Goal: Information Seeking & Learning: Understand process/instructions

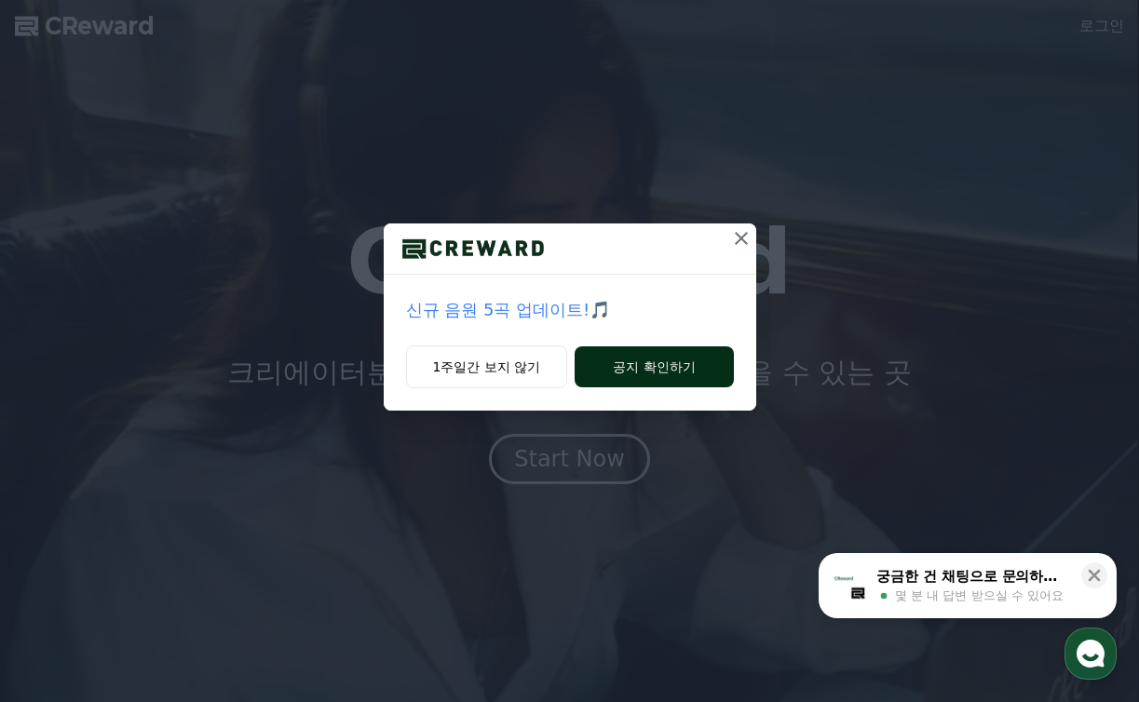
click at [646, 369] on button "공지 확인하기" at bounding box center [653, 366] width 158 height 41
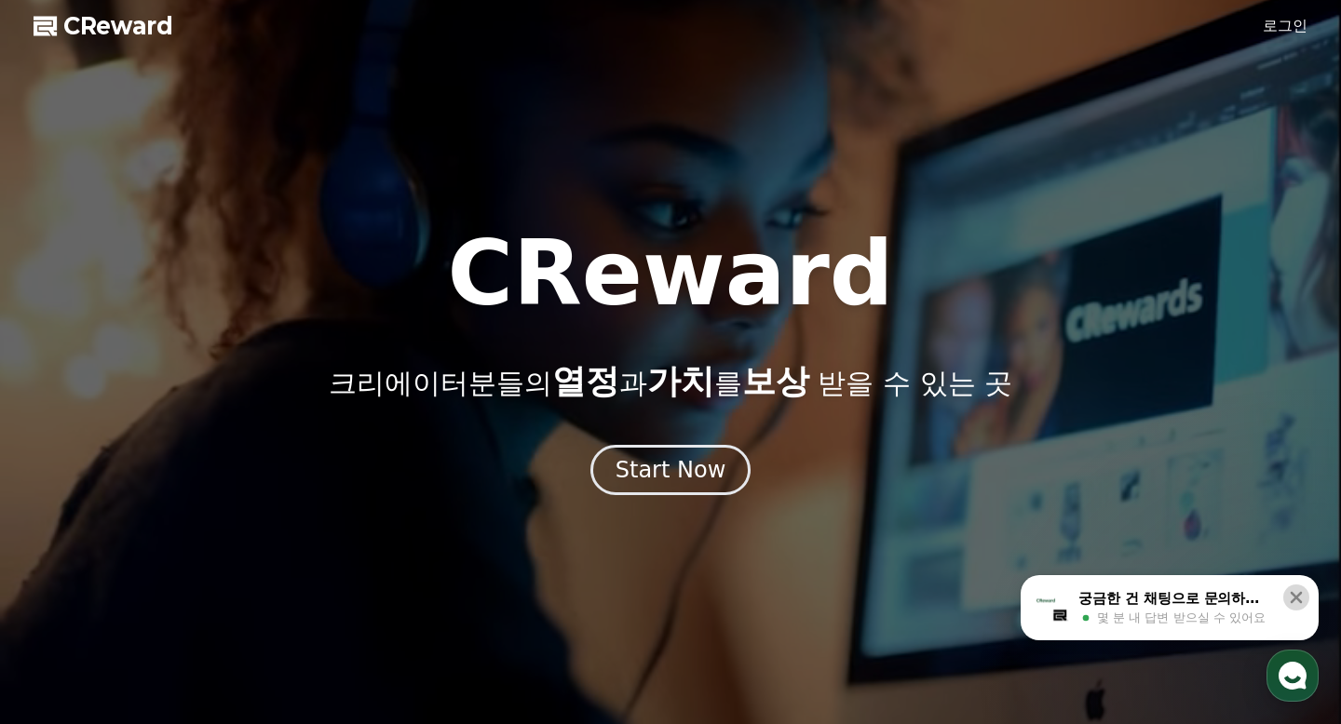
click at [1138, 596] on icon at bounding box center [1296, 598] width 12 height 12
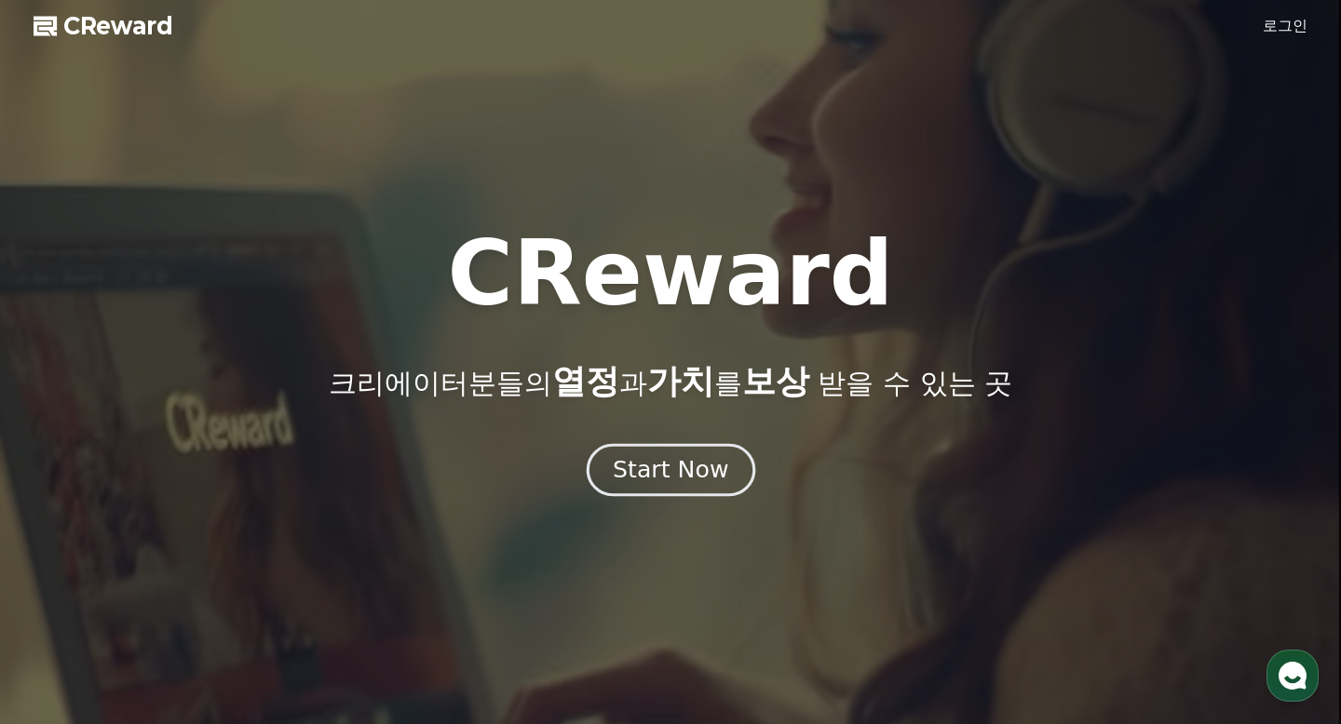
click at [673, 479] on div "Start Now" at bounding box center [670, 470] width 115 height 32
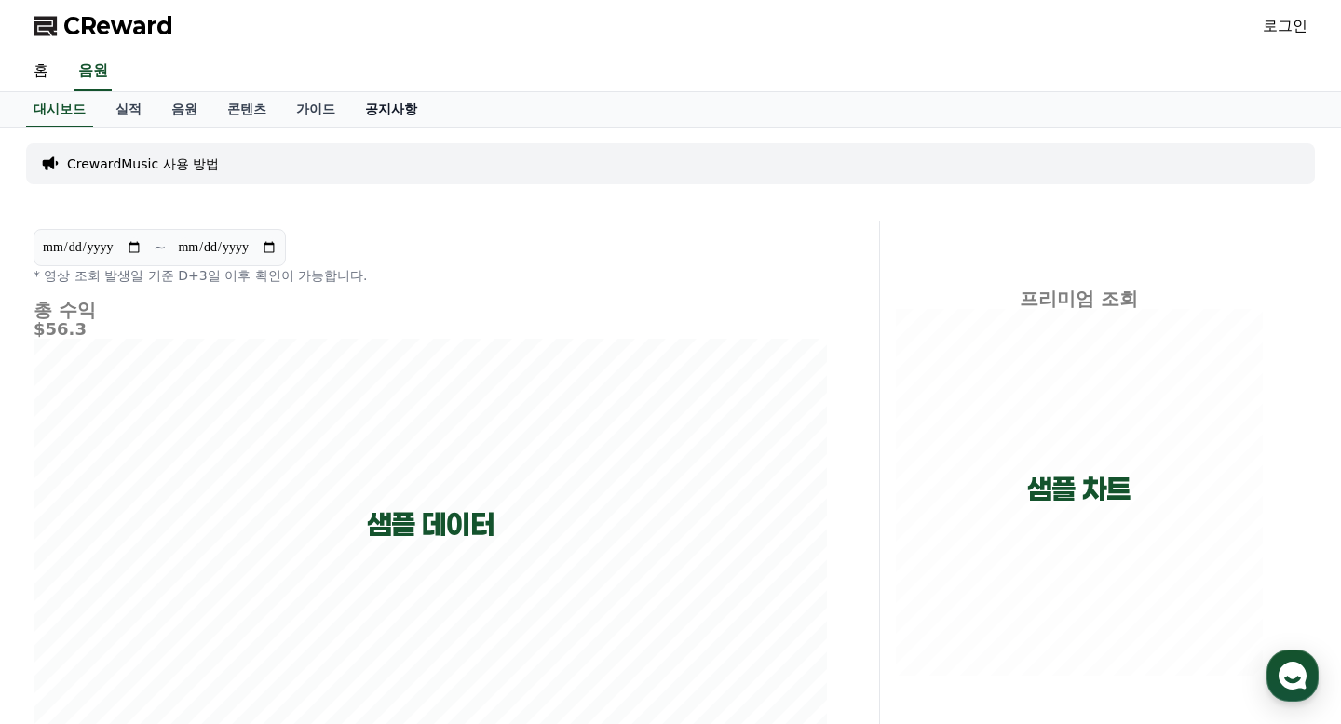
click at [354, 107] on link "공지사항" at bounding box center [391, 109] width 82 height 35
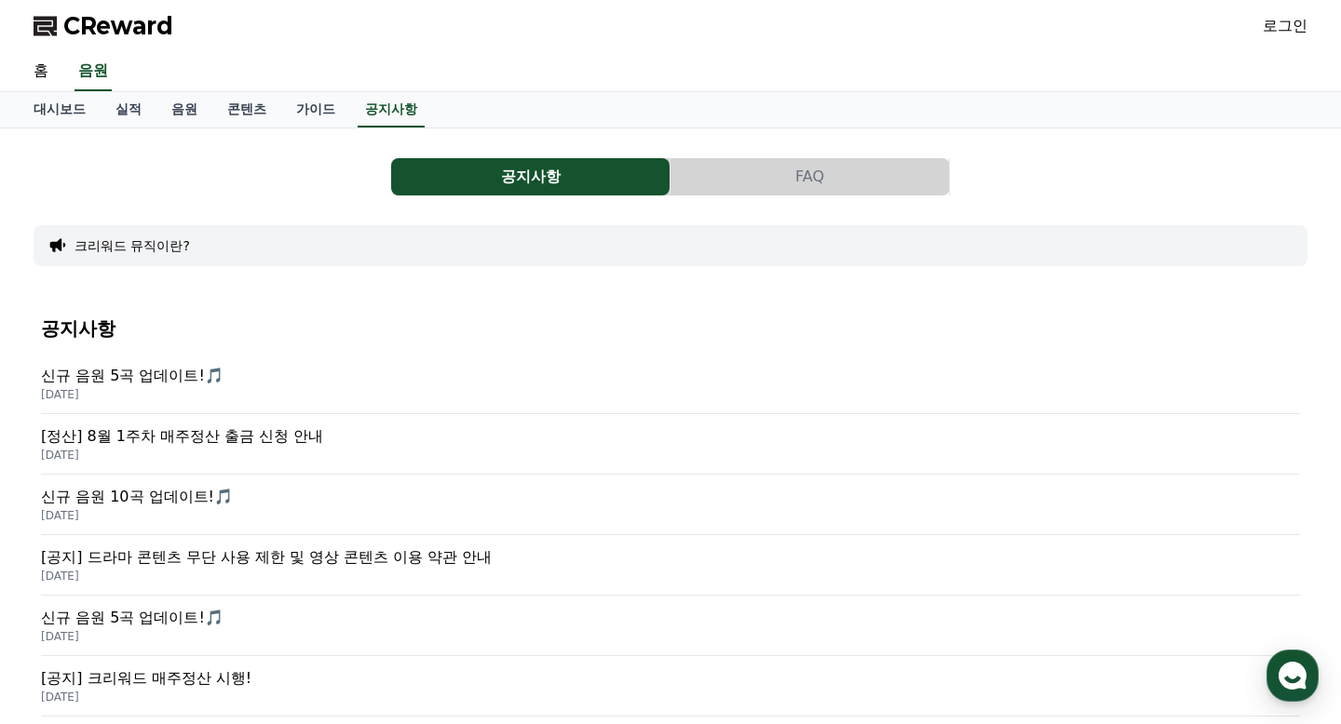
click at [122, 247] on button "크리워드 뮤직이란?" at bounding box center [131, 245] width 115 height 19
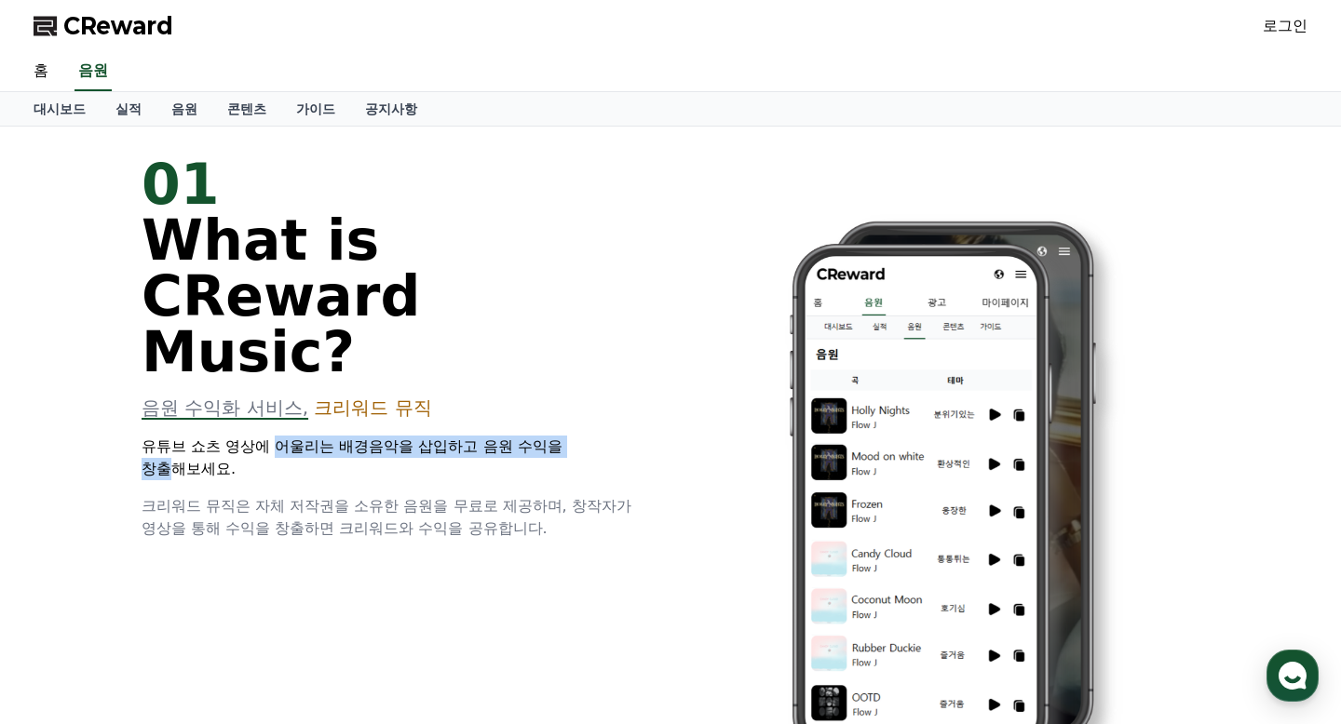
drag, startPoint x: 256, startPoint y: 393, endPoint x: 539, endPoint y: 394, distance: 283.0
click at [539, 436] on p "유튜브 쇼츠 영상에 어울리는 배경음악을 삽입하고 음원 수익을 창출해보세요." at bounding box center [395, 458] width 506 height 45
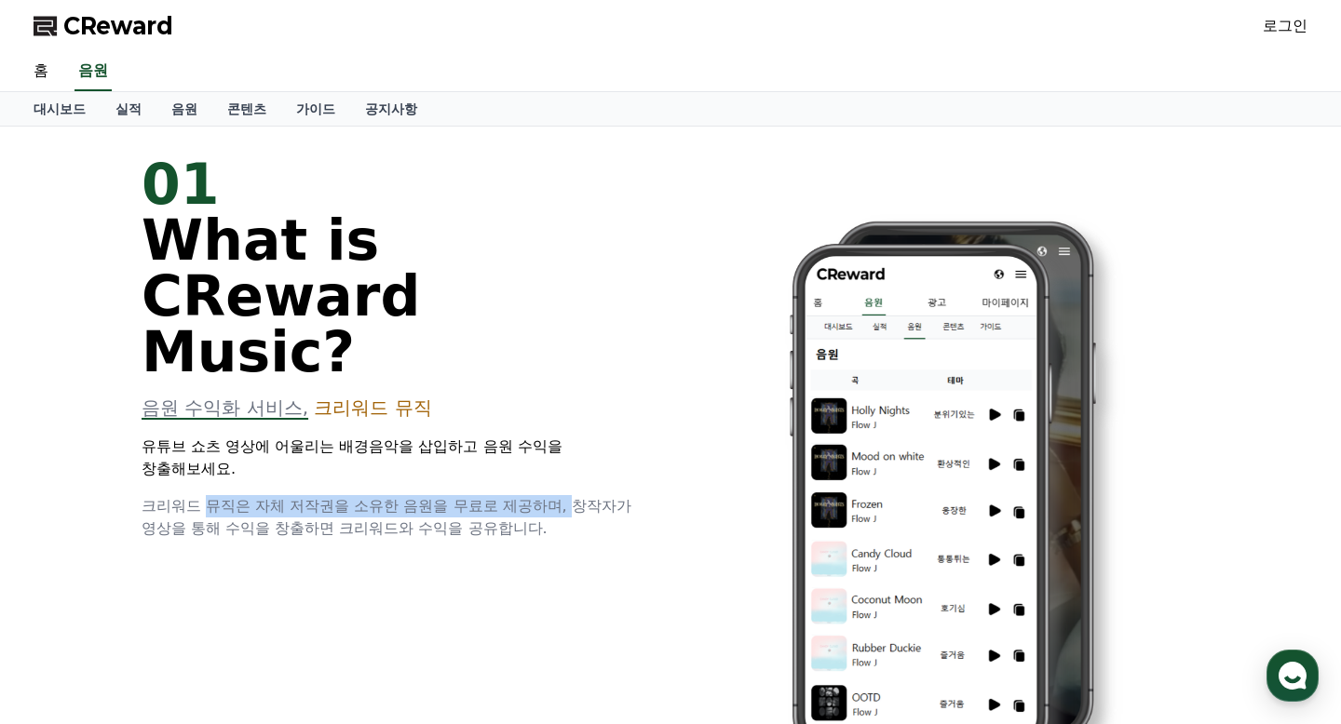
drag, startPoint x: 203, startPoint y: 428, endPoint x: 513, endPoint y: 431, distance: 310.0
click at [513, 497] on span "크리워드 뮤직은 자체 저작권을 소유한 음원을 무료로 제공하며, 창작자가 영상을 통해 수익을 창출하면 크리워드와 수익을 공유합니다." at bounding box center [387, 517] width 490 height 40
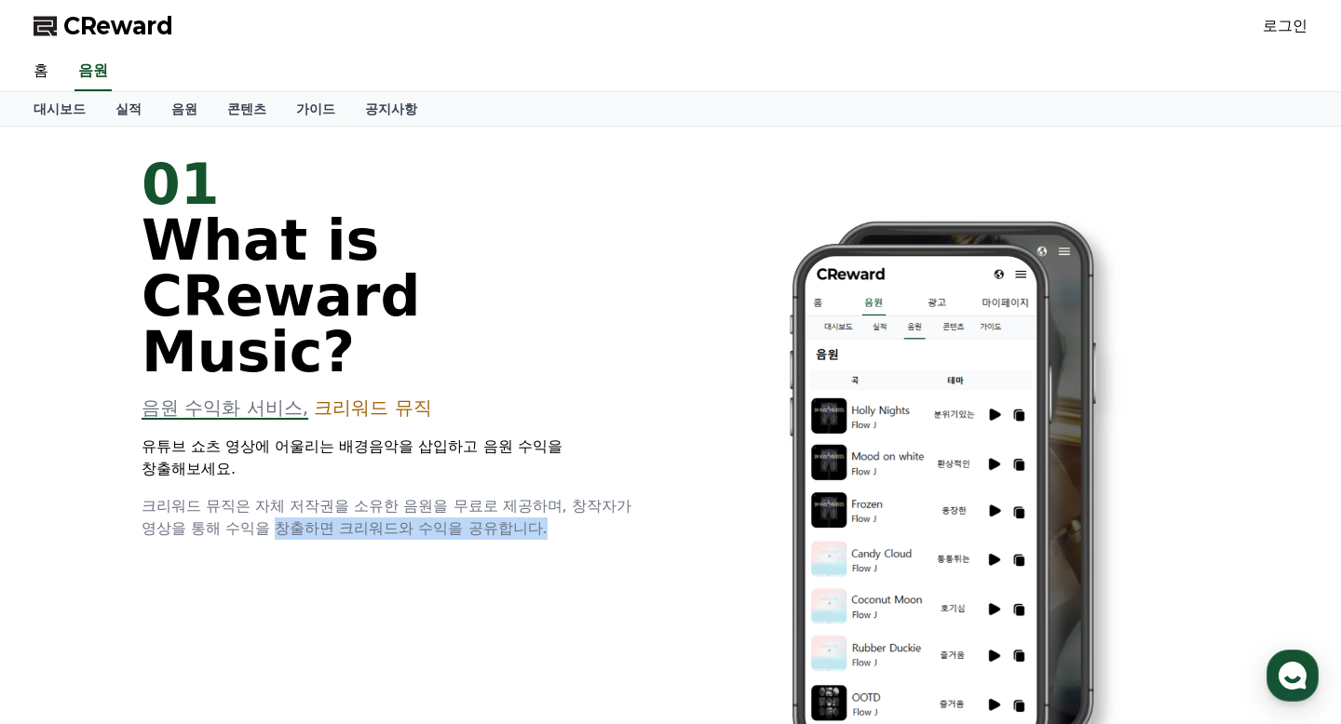
drag, startPoint x: 250, startPoint y: 455, endPoint x: 367, endPoint y: 462, distance: 116.6
click at [367, 462] on div "01 What is CReward Music? 음원 수익화 서비스, 크리워드 뮤직 유튜브 쇼츠 영상에 어울리는 배경음악을 삽입하고 음원 수익을…" at bounding box center [670, 477] width 1117 height 701
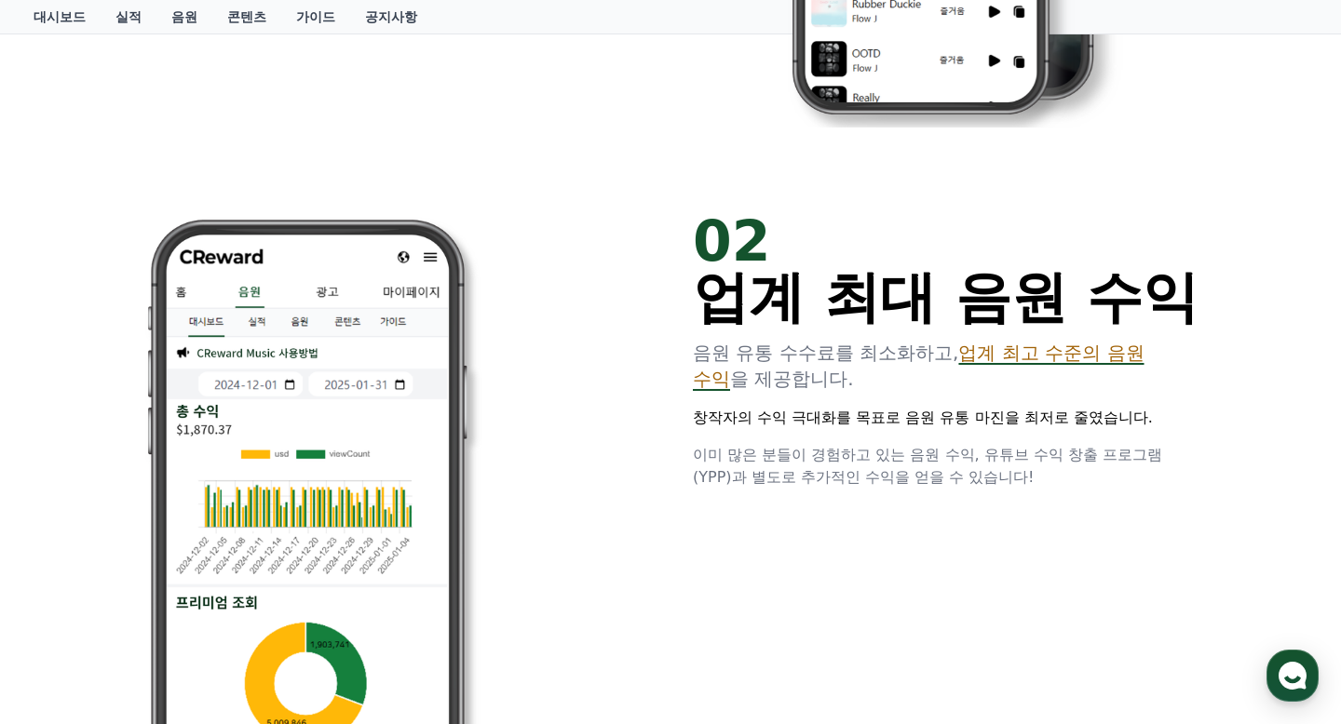
scroll to position [651, 0]
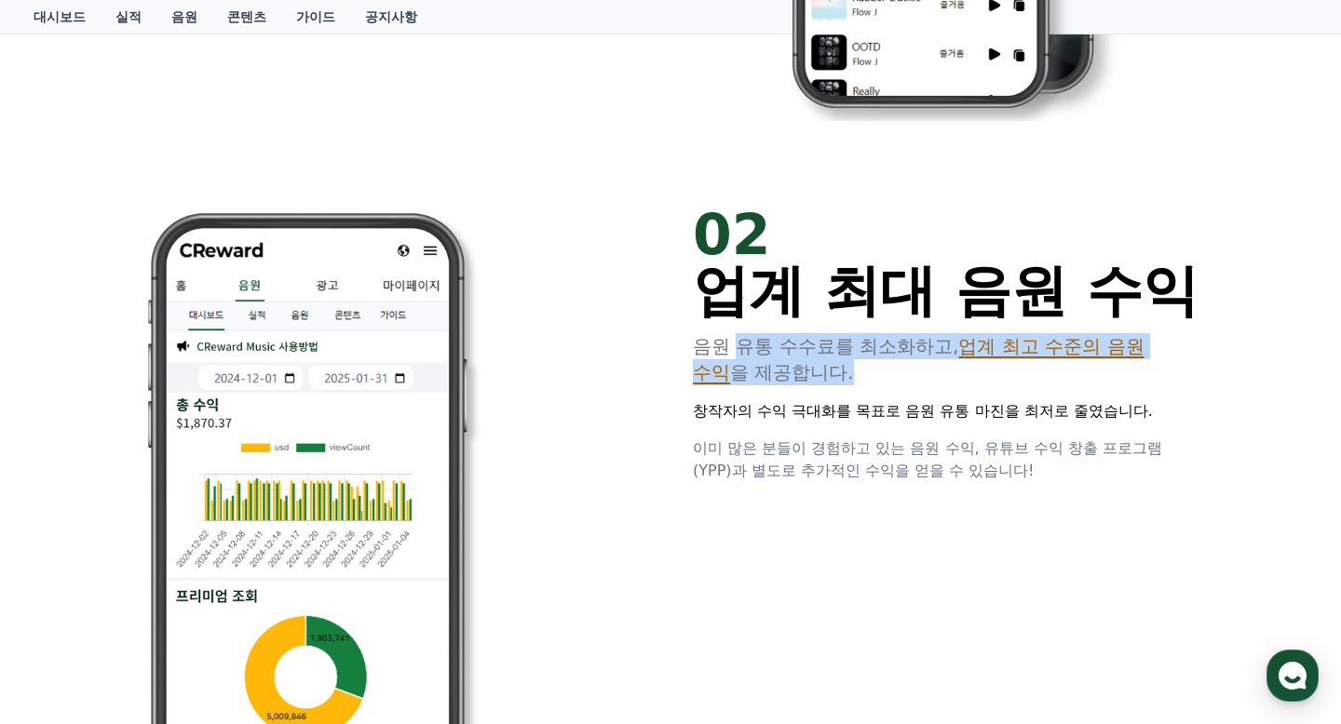
drag, startPoint x: 734, startPoint y: 349, endPoint x: 1038, endPoint y: 370, distance: 305.1
click at [1064, 364] on p "음원 유통 수수료를 최소화하고, 업계 최고 수준의 음원 수익 을 제공합니다." at bounding box center [946, 359] width 506 height 52
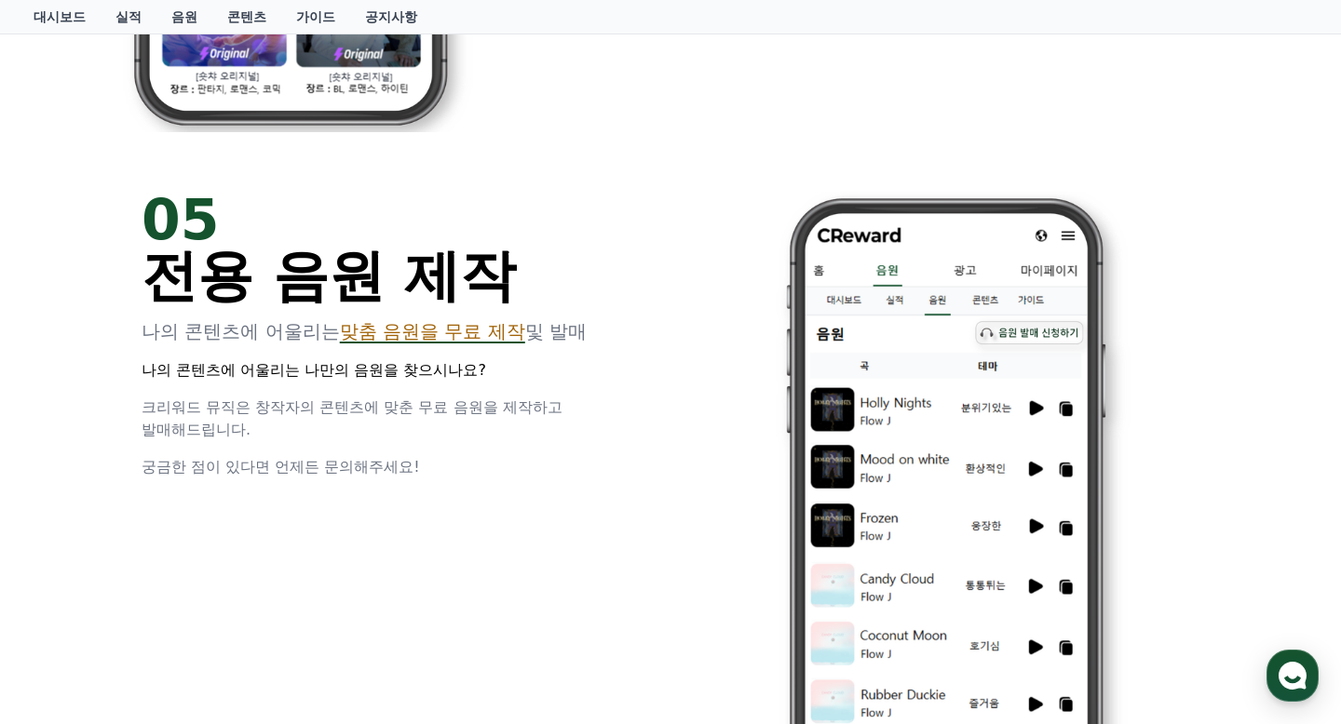
scroll to position [3535, 0]
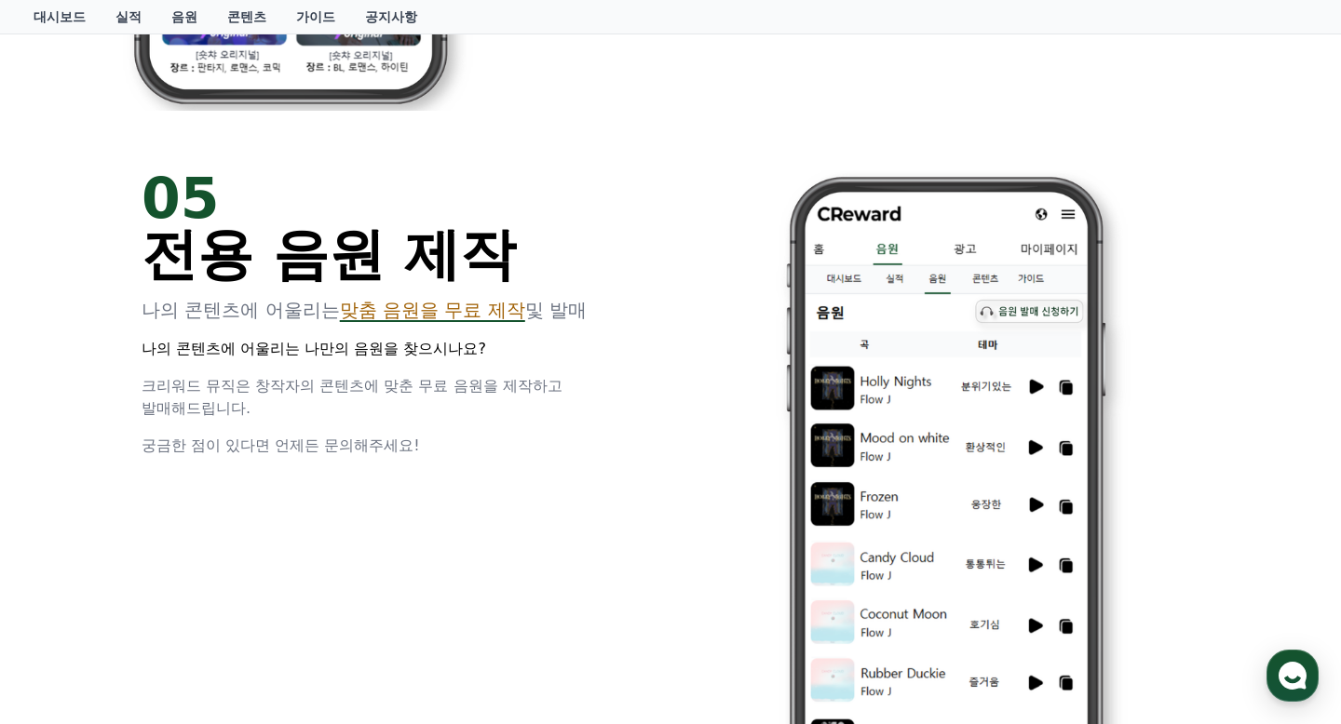
drag, startPoint x: 288, startPoint y: 354, endPoint x: 536, endPoint y: 419, distance: 257.0
click at [536, 419] on div "05 전용 음원 제작 나의 콘텐츠에 어울리는 맞춤 음원을 무료 제작 및 발매 나의 콘텐츠에 어울리는 나만의 음원을 찾으시나요? 크리워드 뮤직은…" at bounding box center [395, 313] width 506 height 287
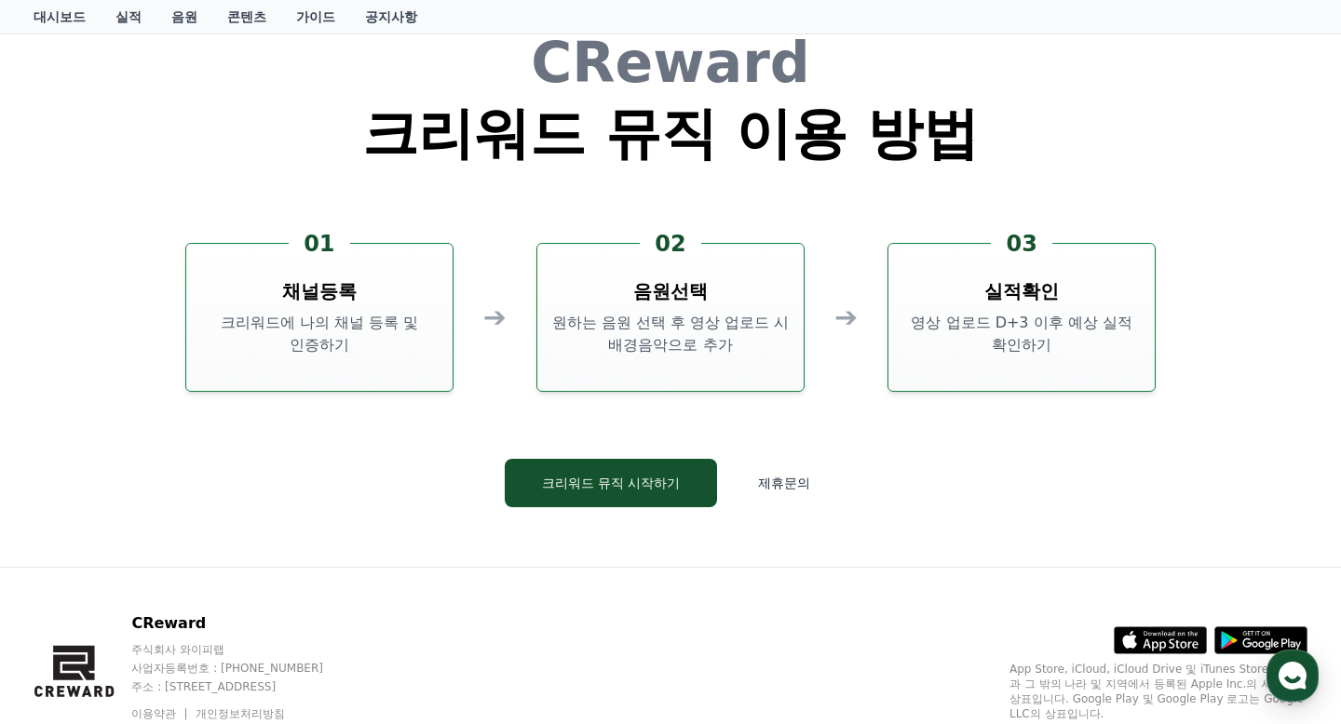
scroll to position [4446, 0]
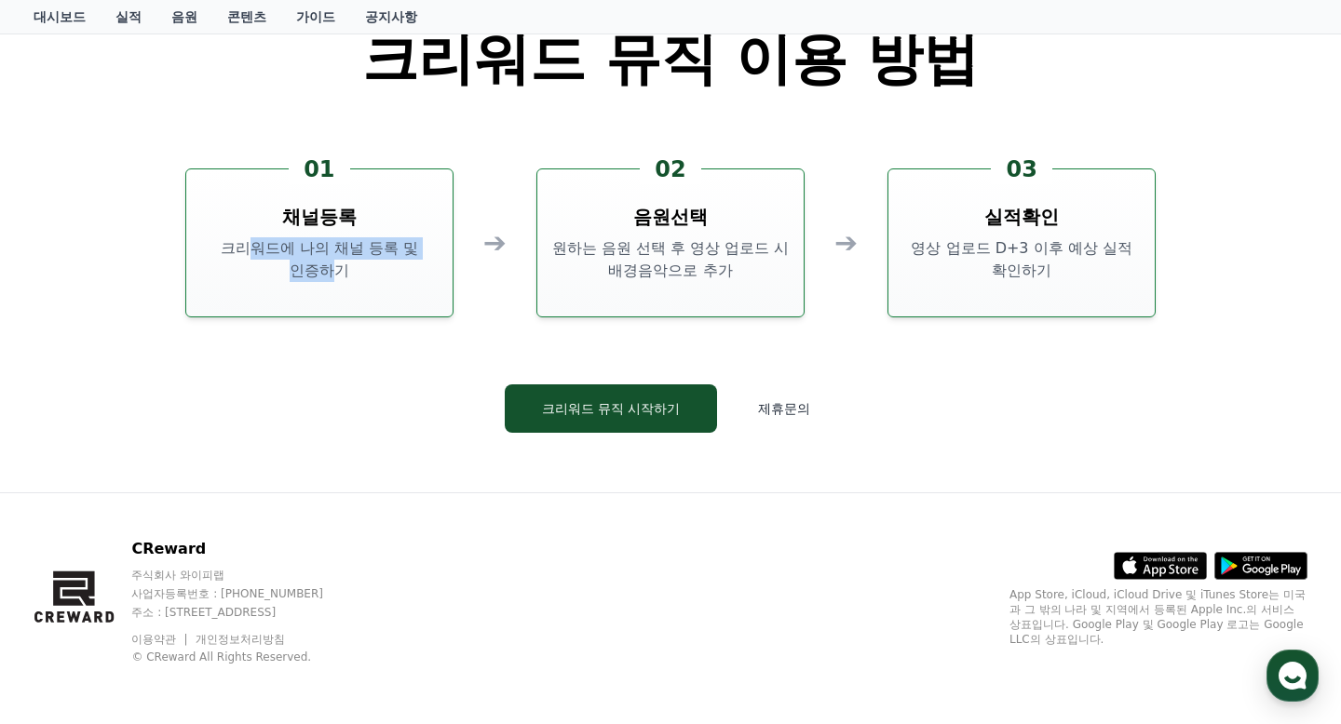
drag, startPoint x: 227, startPoint y: 259, endPoint x: 418, endPoint y: 263, distance: 190.9
click at [414, 263] on p "크리워드에 나의 채널 등록 및 인증하기" at bounding box center [319, 259] width 251 height 45
click at [617, 397] on button "크리워드 뮤직 시작하기" at bounding box center [611, 409] width 213 height 48
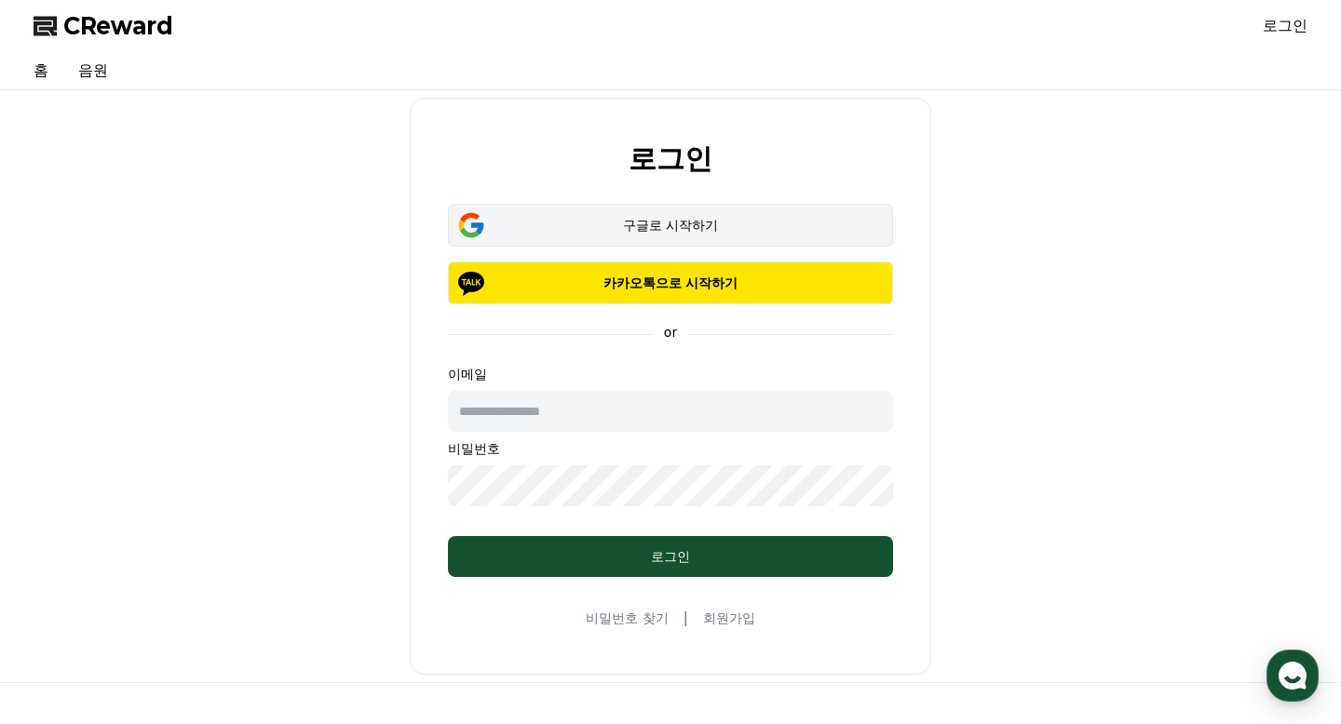
click at [684, 228] on div "구글로 시작하기" at bounding box center [670, 225] width 391 height 19
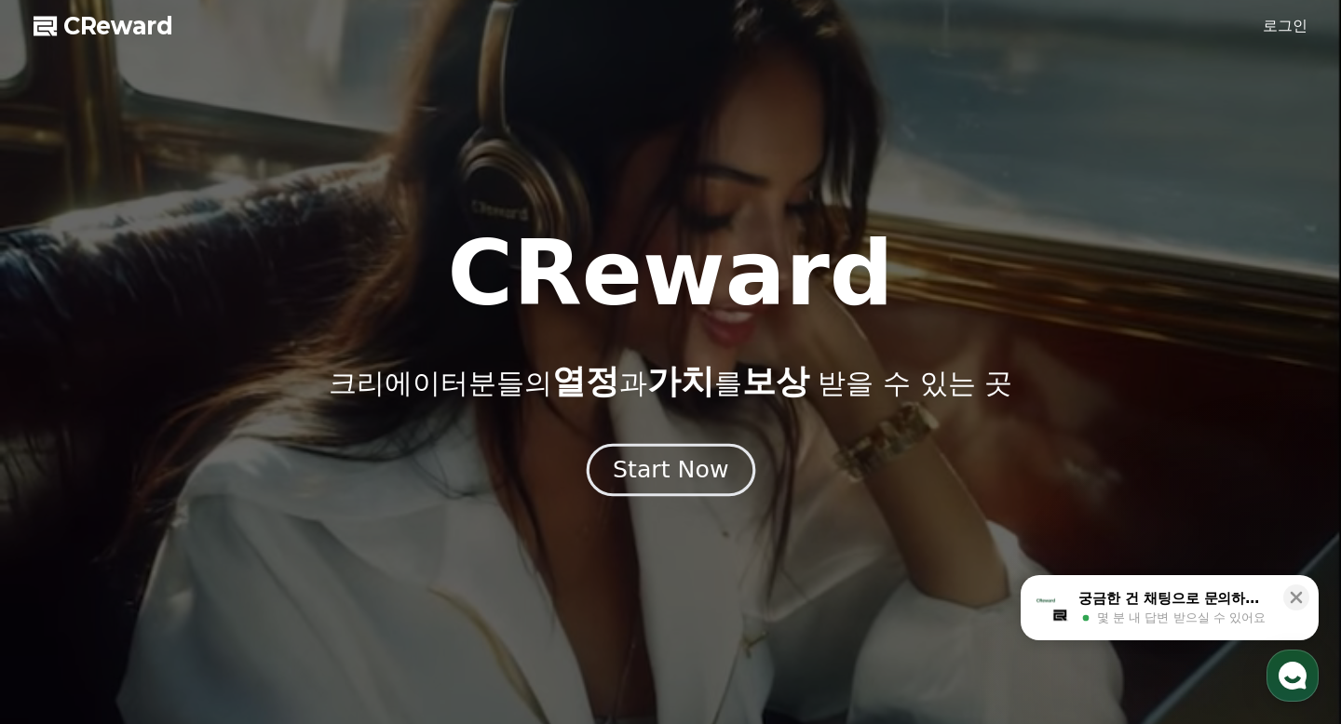
click at [728, 487] on button "Start Now" at bounding box center [670, 470] width 169 height 53
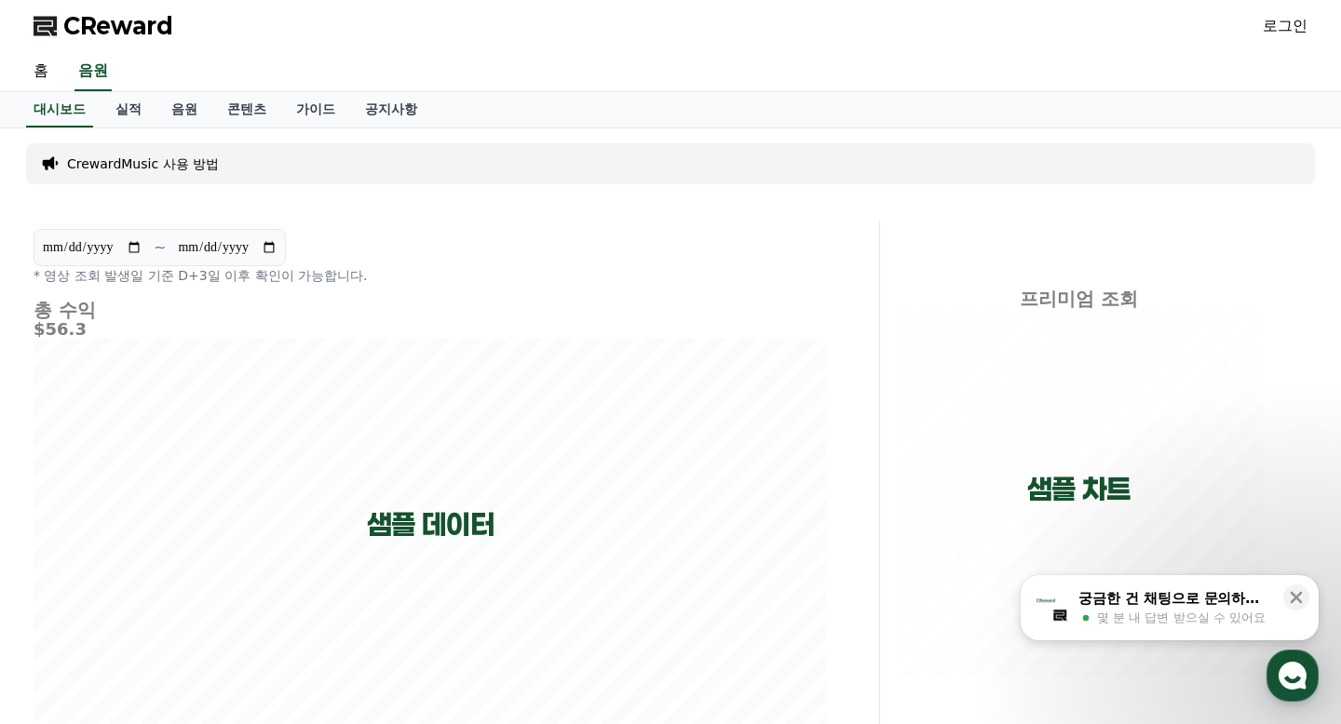
click at [1283, 26] on link "로그인" at bounding box center [1284, 26] width 45 height 22
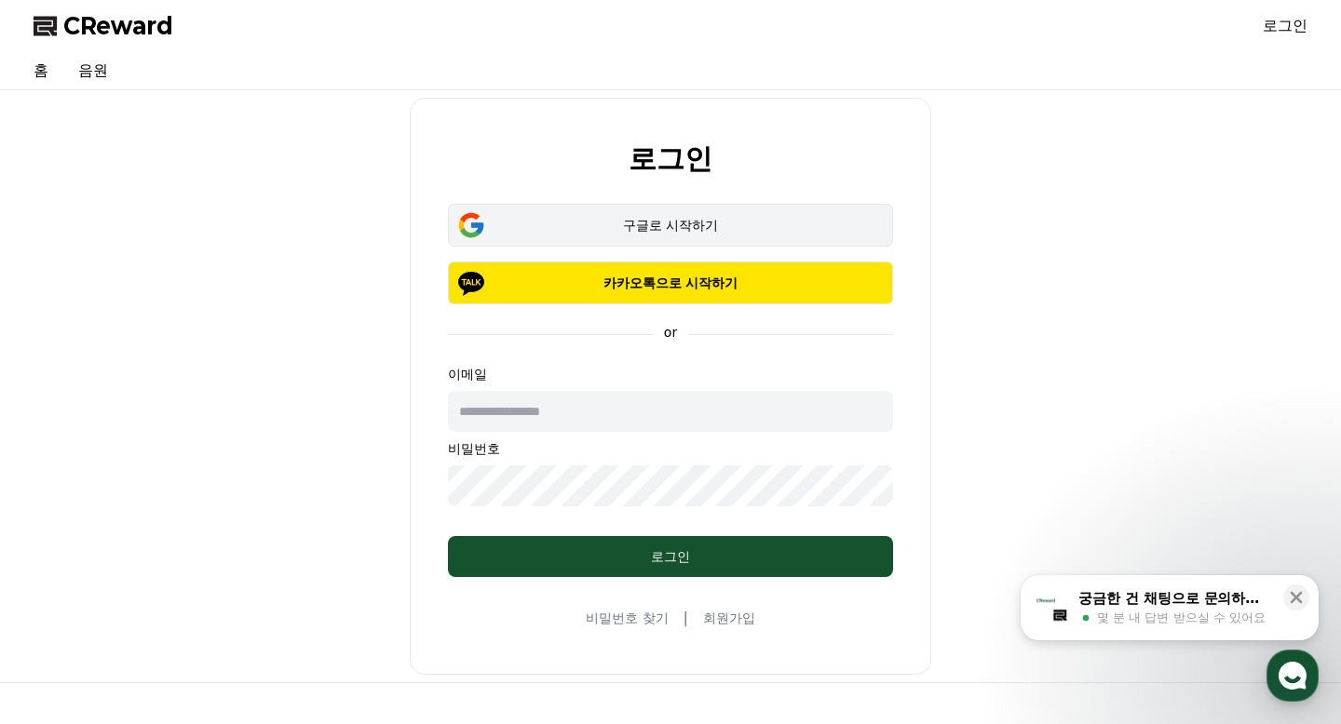
click at [645, 225] on div "구글로 시작하기" at bounding box center [670, 225] width 391 height 19
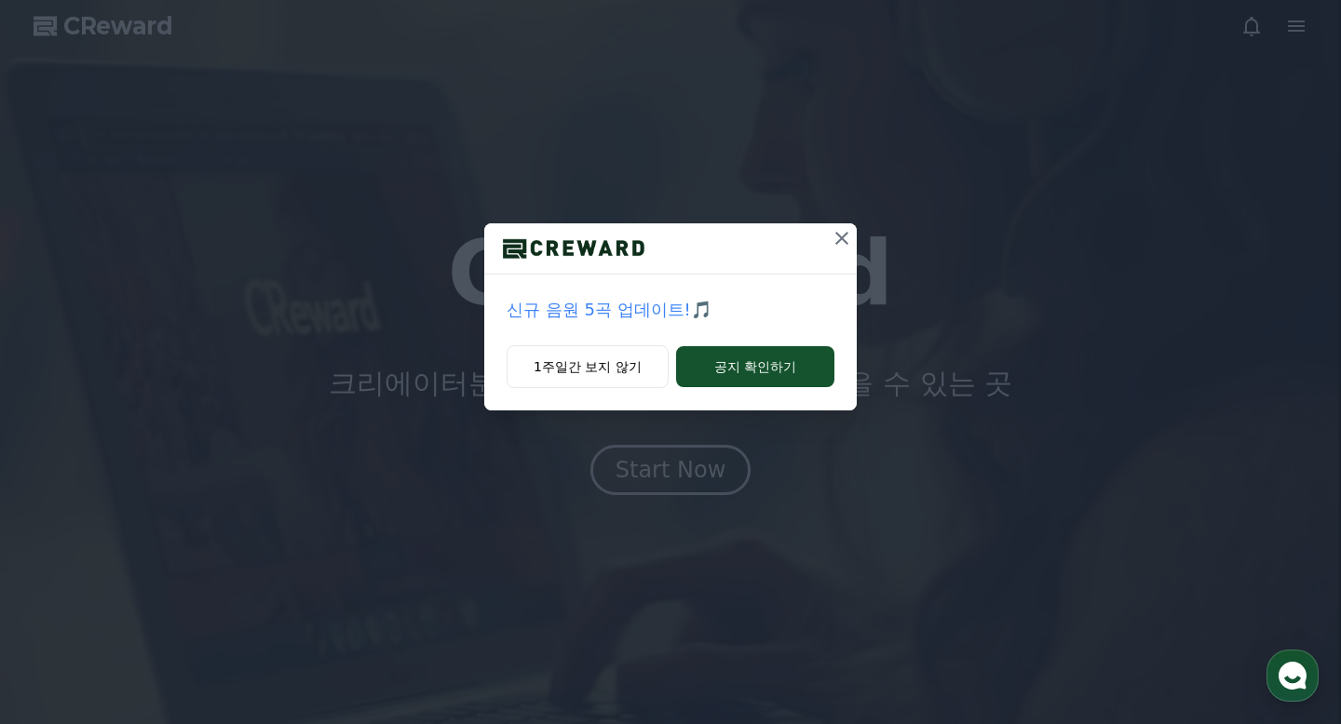
click at [834, 236] on icon at bounding box center [841, 238] width 22 height 22
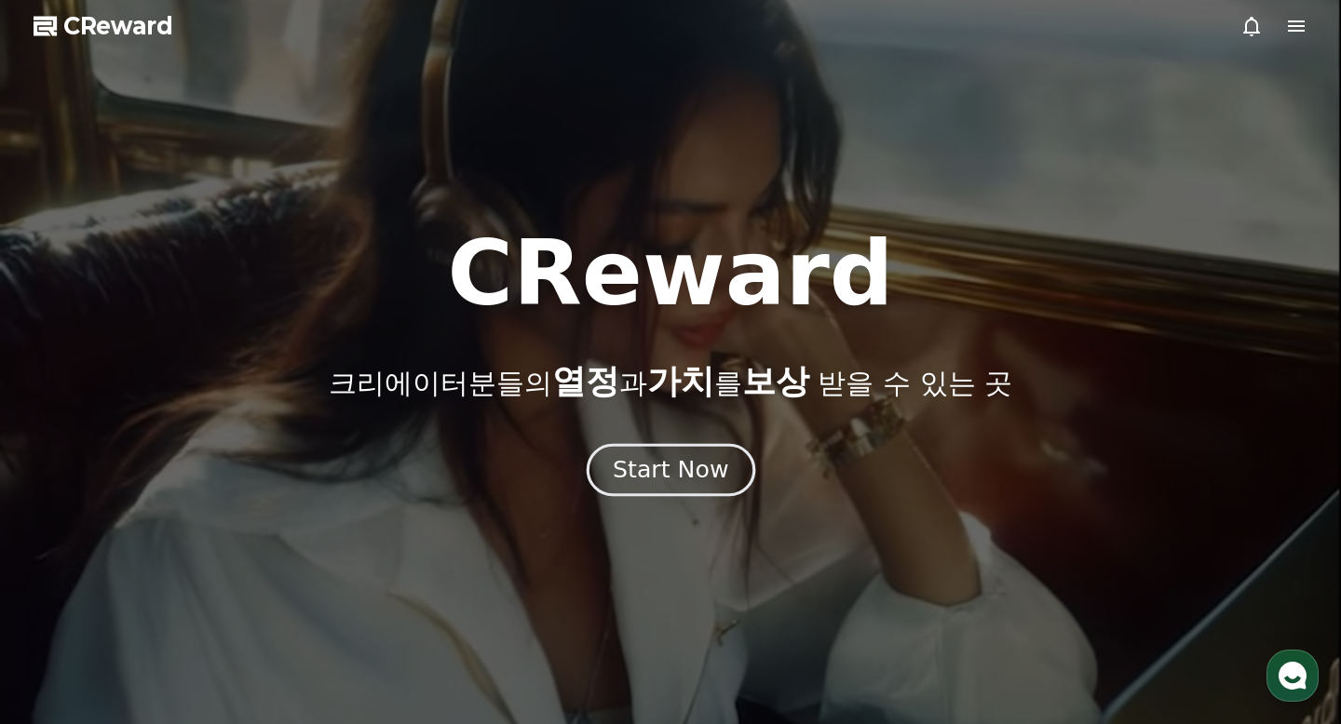
click at [703, 476] on div "Start Now" at bounding box center [670, 470] width 115 height 32
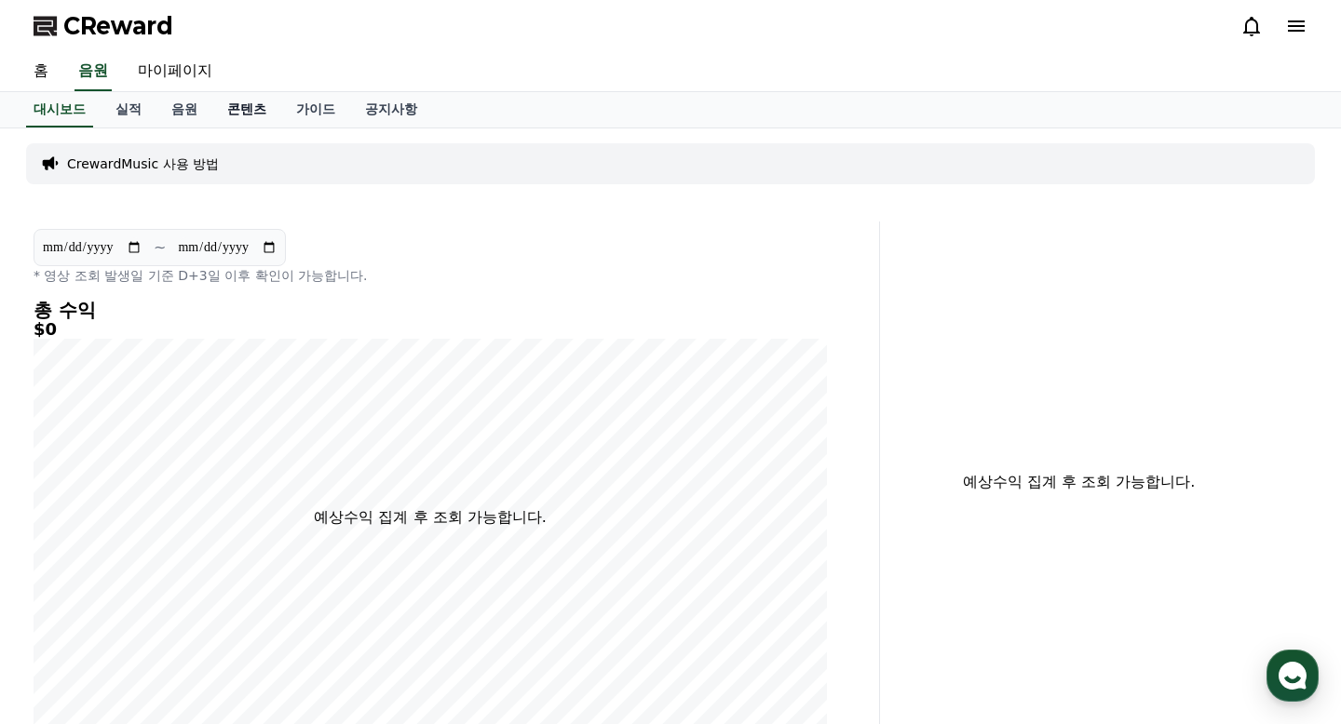
click at [222, 109] on link "콘텐츠" at bounding box center [246, 109] width 69 height 35
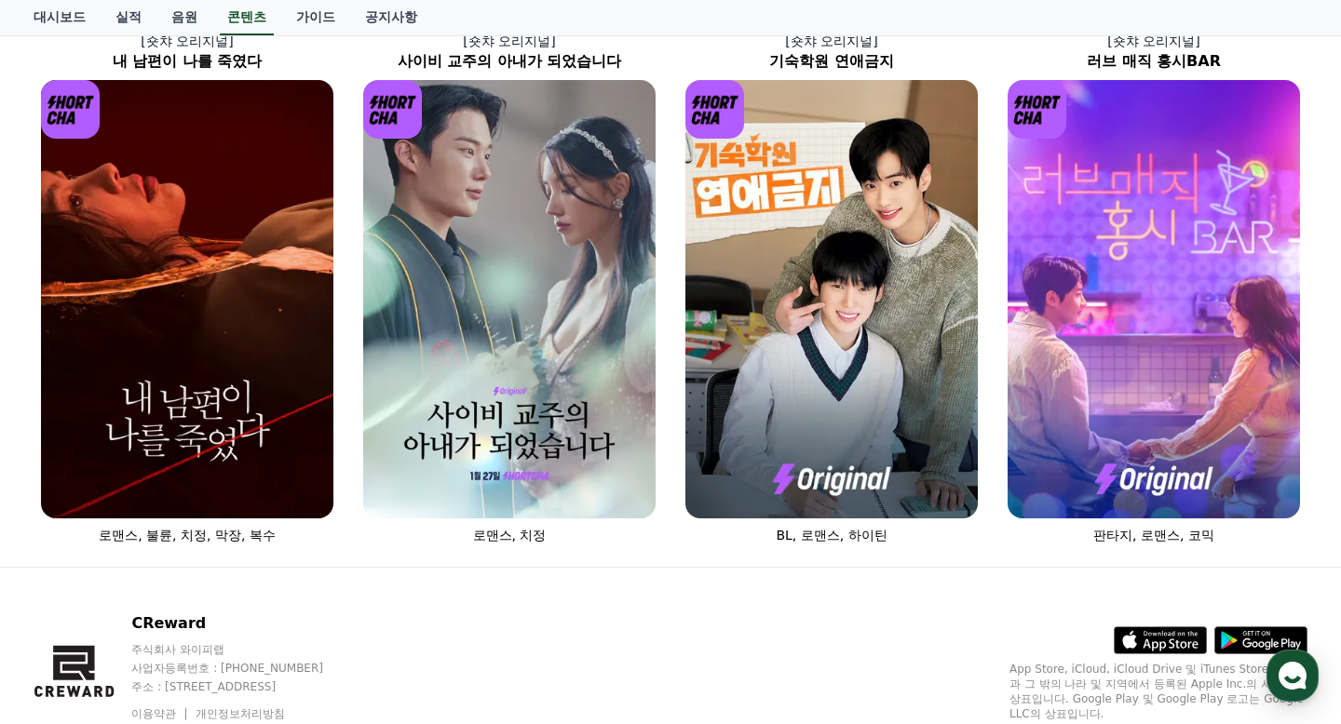
scroll to position [727, 0]
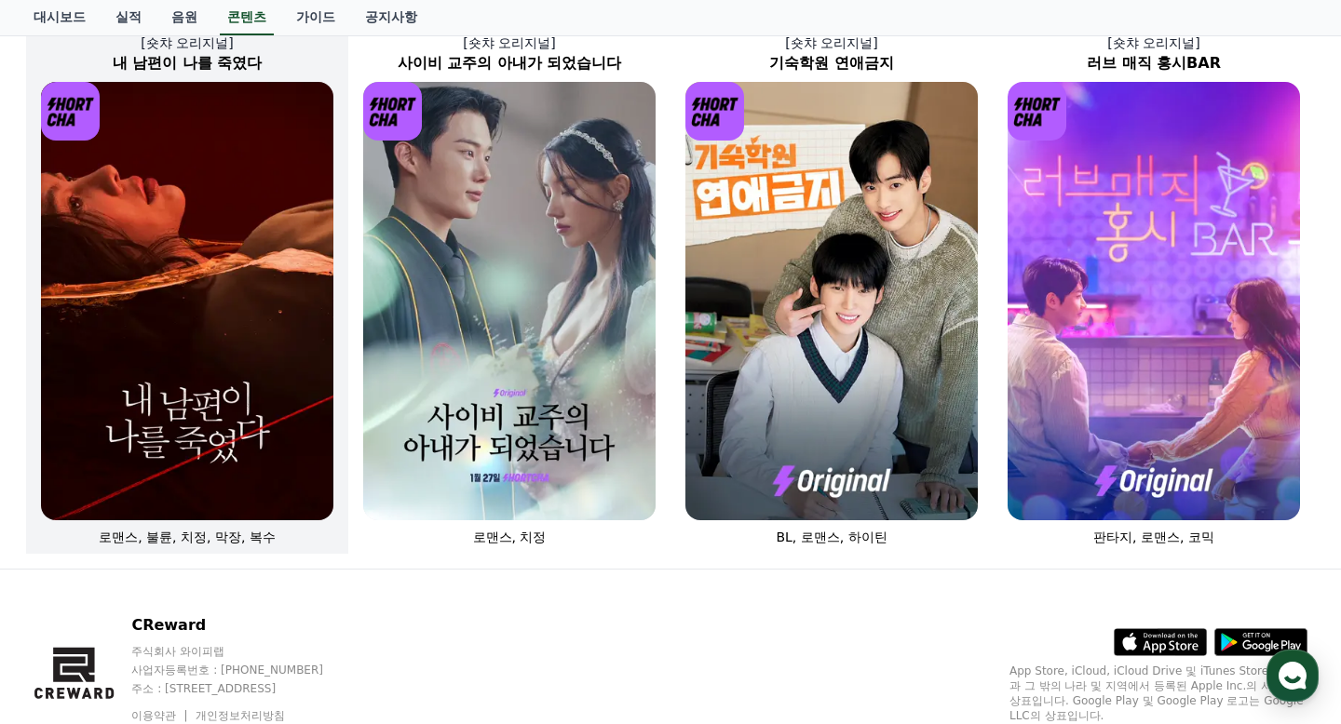
click at [205, 379] on img at bounding box center [187, 301] width 292 height 438
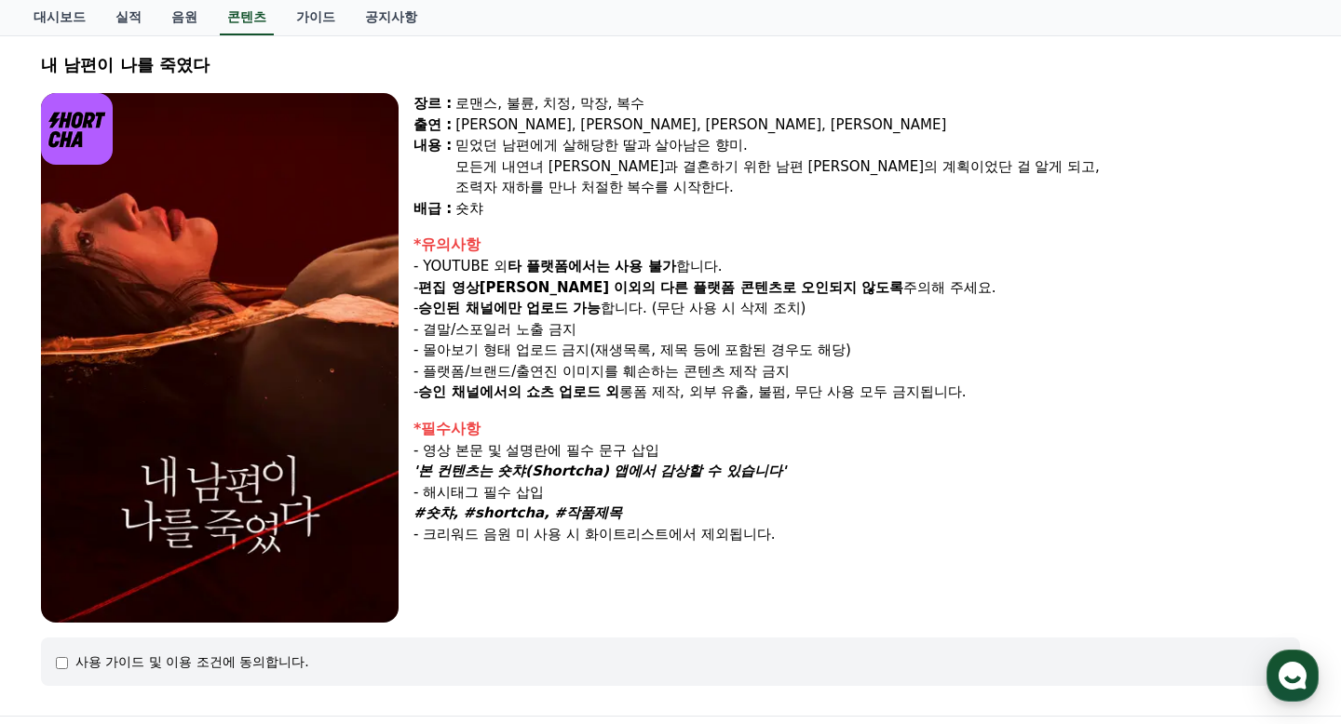
scroll to position [107, 0]
drag, startPoint x: 460, startPoint y: 447, endPoint x: 642, endPoint y: 451, distance: 182.5
click at [642, 451] on div "- 영상 본문 및 설명란에 필수 문구 삽입" at bounding box center [856, 449] width 886 height 21
drag, startPoint x: 461, startPoint y: 473, endPoint x: 737, endPoint y: 474, distance: 276.5
click at [737, 474] on strong "'본 컨텐츠는 숏챠(Shortcha) 앱에서 감상할 수 있습니다'" at bounding box center [599, 470] width 372 height 17
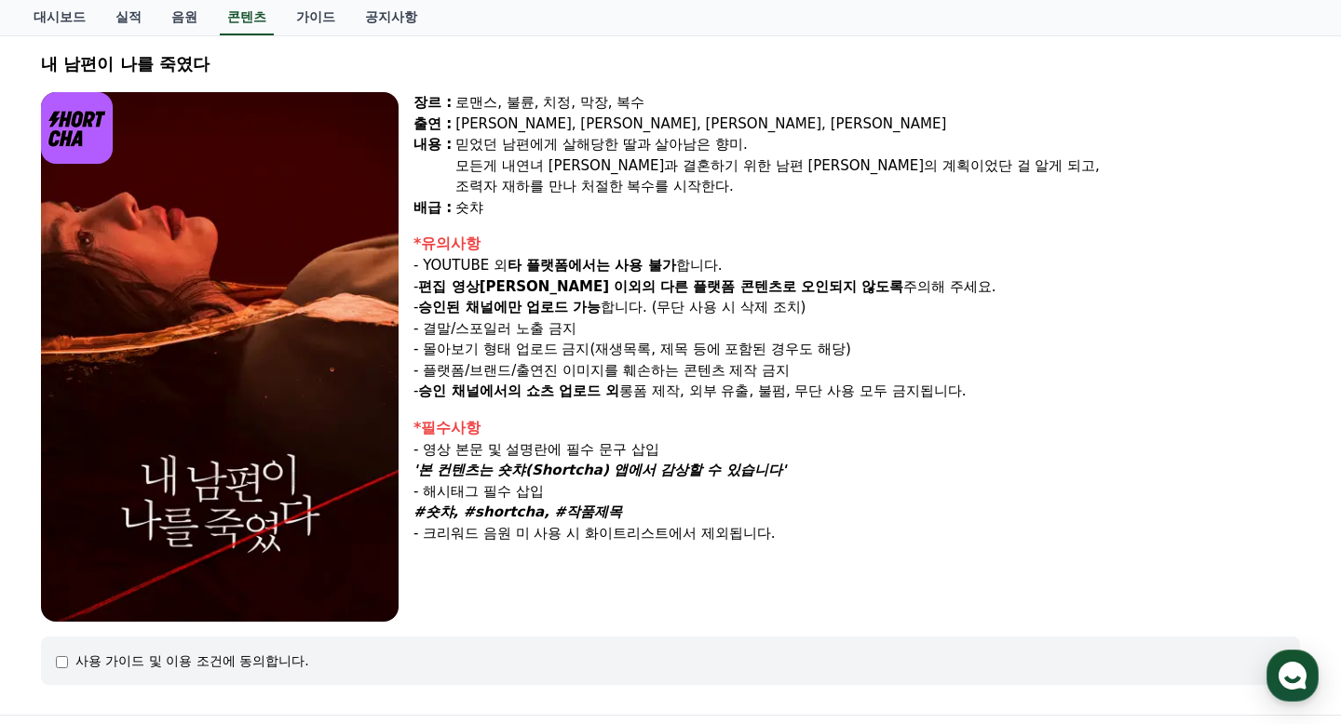
drag, startPoint x: 446, startPoint y: 494, endPoint x: 518, endPoint y: 492, distance: 71.7
click at [518, 492] on div "- 해시태그 필수 삽입" at bounding box center [856, 491] width 886 height 21
drag, startPoint x: 447, startPoint y: 511, endPoint x: 644, endPoint y: 510, distance: 197.4
click at [644, 510] on div "#숏챠, #shortcha, #작품제목" at bounding box center [856, 512] width 886 height 21
click at [647, 511] on div "#숏챠, #shortcha, #작품제목" at bounding box center [856, 512] width 886 height 21
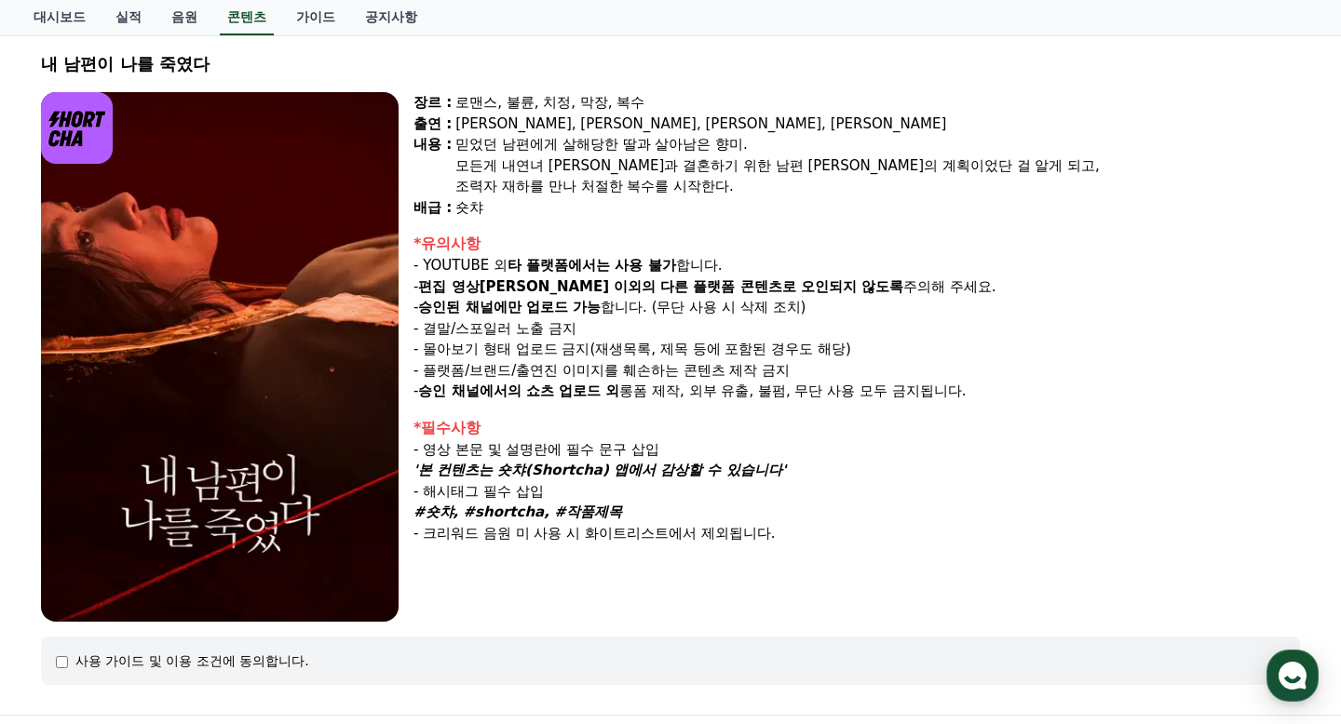
drag, startPoint x: 452, startPoint y: 538, endPoint x: 698, endPoint y: 540, distance: 246.7
click at [696, 540] on div "- 크리워드 음원 미 사용 시 화이트리스트에서 제외됩니다." at bounding box center [856, 533] width 886 height 21
drag, startPoint x: 506, startPoint y: 265, endPoint x: 707, endPoint y: 273, distance: 201.2
click at [707, 273] on p "- YOUTUBE 외 타 플랫폼에서는 사용 불가 합니다." at bounding box center [856, 265] width 886 height 21
drag, startPoint x: 433, startPoint y: 286, endPoint x: 866, endPoint y: 290, distance: 432.9
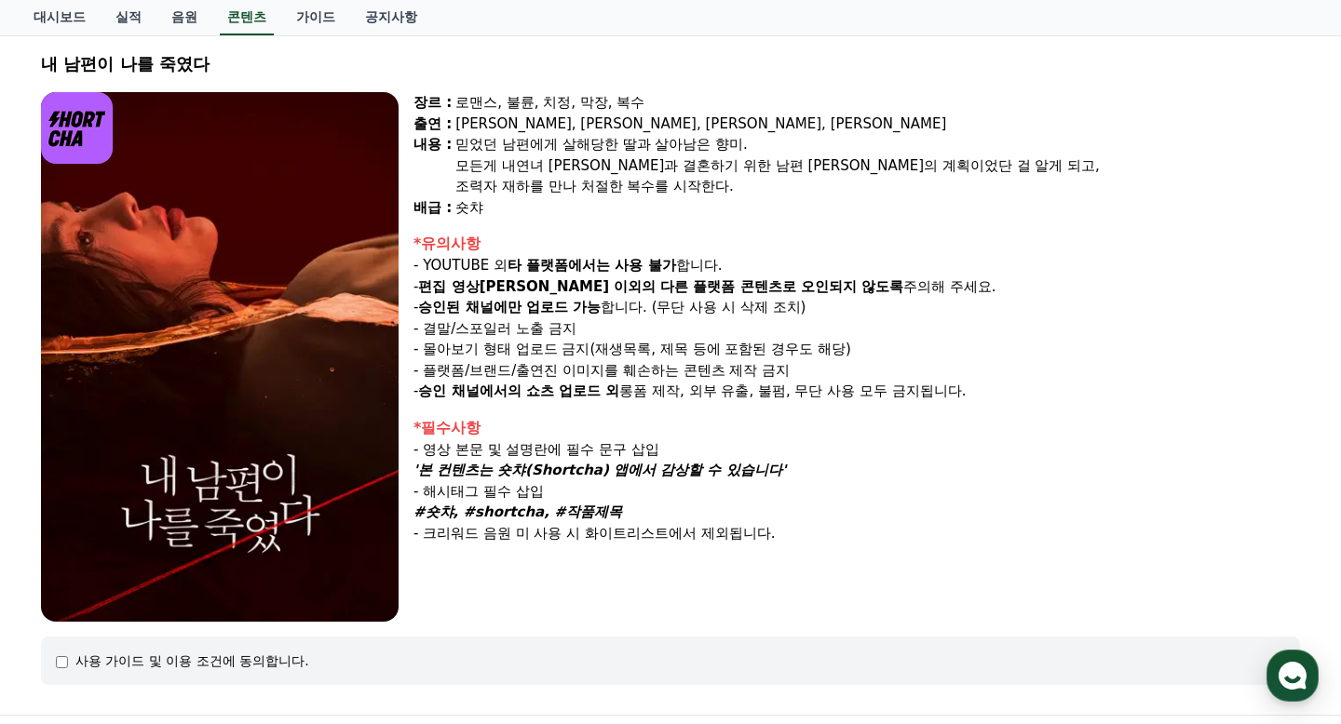
click at [866, 290] on p "- 편집 영상[PERSON_NAME] 이외의 다른 플랫폼 콘텐츠로 오인되지 않도록 주의해 주세요." at bounding box center [856, 287] width 886 height 21
drag, startPoint x: 438, startPoint y: 304, endPoint x: 772, endPoint y: 315, distance: 334.4
click at [772, 315] on p "- 승인된 채널에만 업로드 가능 합니다. (무단 사용 시 삭제 조치)" at bounding box center [856, 307] width 886 height 21
drag, startPoint x: 444, startPoint y: 348, endPoint x: 673, endPoint y: 367, distance: 229.8
click at [741, 359] on div "*유의사항 - YOUTUBE 외 타 플랫폼에서는 사용 불가 합니다. - 편집 영상[PERSON_NAME] 이외의 다른 플랫폼 콘텐츠로 오인되지…" at bounding box center [856, 317] width 886 height 169
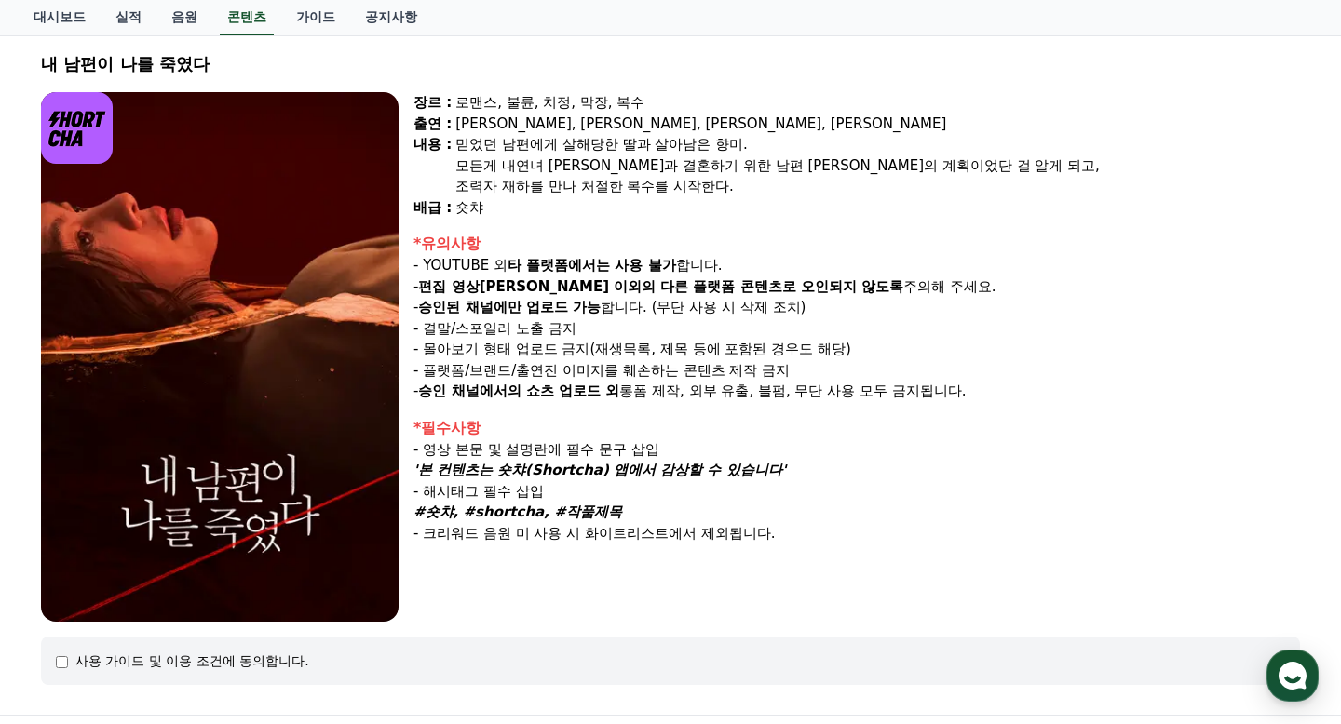
drag, startPoint x: 446, startPoint y: 396, endPoint x: 855, endPoint y: 405, distance: 408.8
click at [855, 405] on div "장르 : 로맨스, [PERSON_NAME], [PERSON_NAME], 막장, 복수 출연 : [PERSON_NAME], [PERSON_NAME…" at bounding box center [856, 357] width 886 height 530
click at [848, 411] on div "장르 : 로맨스, [PERSON_NAME], [PERSON_NAME], 막장, 복수 출연 : [PERSON_NAME], [PERSON_NAME…" at bounding box center [856, 357] width 886 height 530
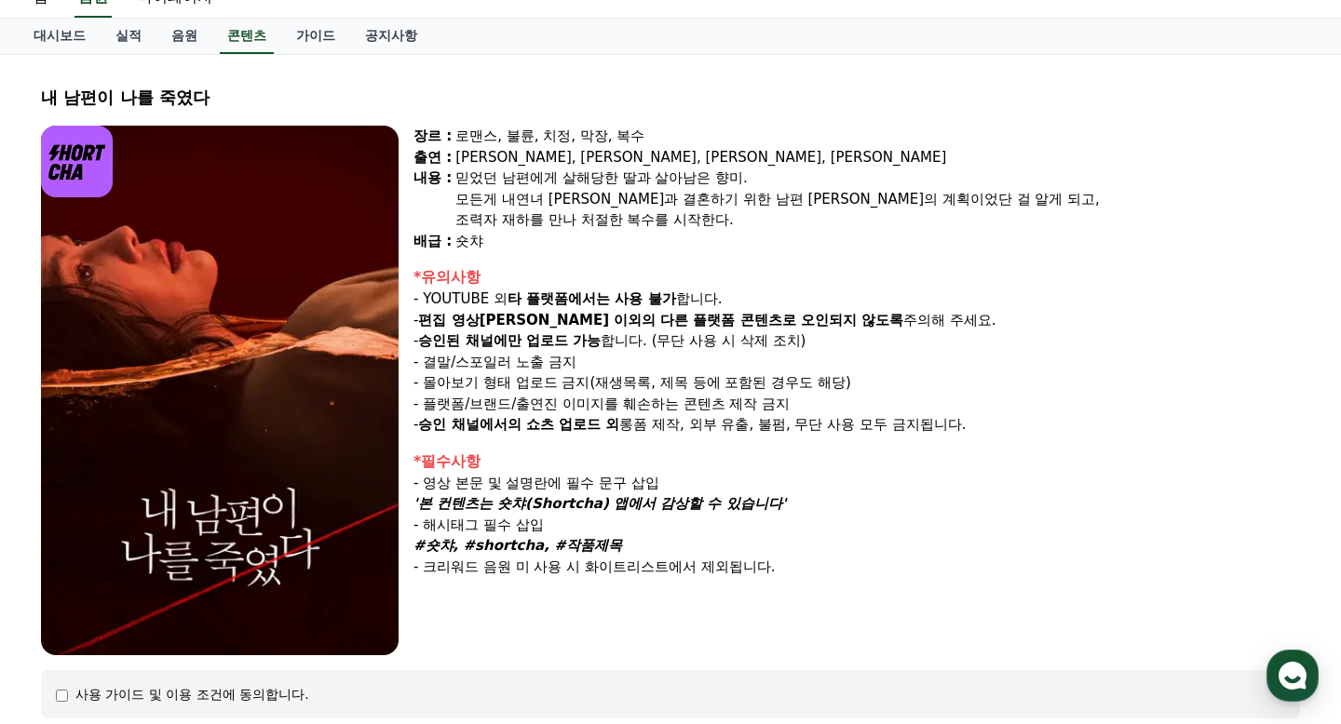
scroll to position [64, 0]
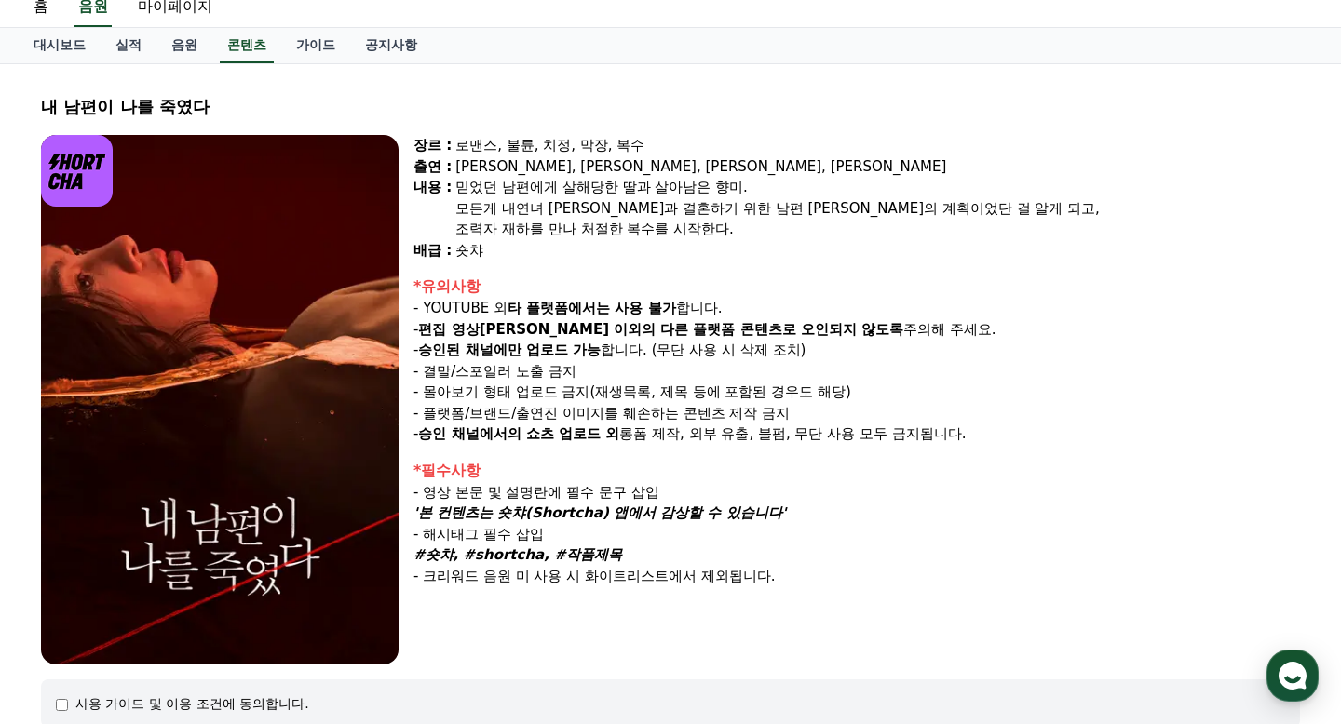
click at [151, 698] on div "사용 가이드 및 이용 조건에 동의합니다." at bounding box center [192, 704] width 234 height 19
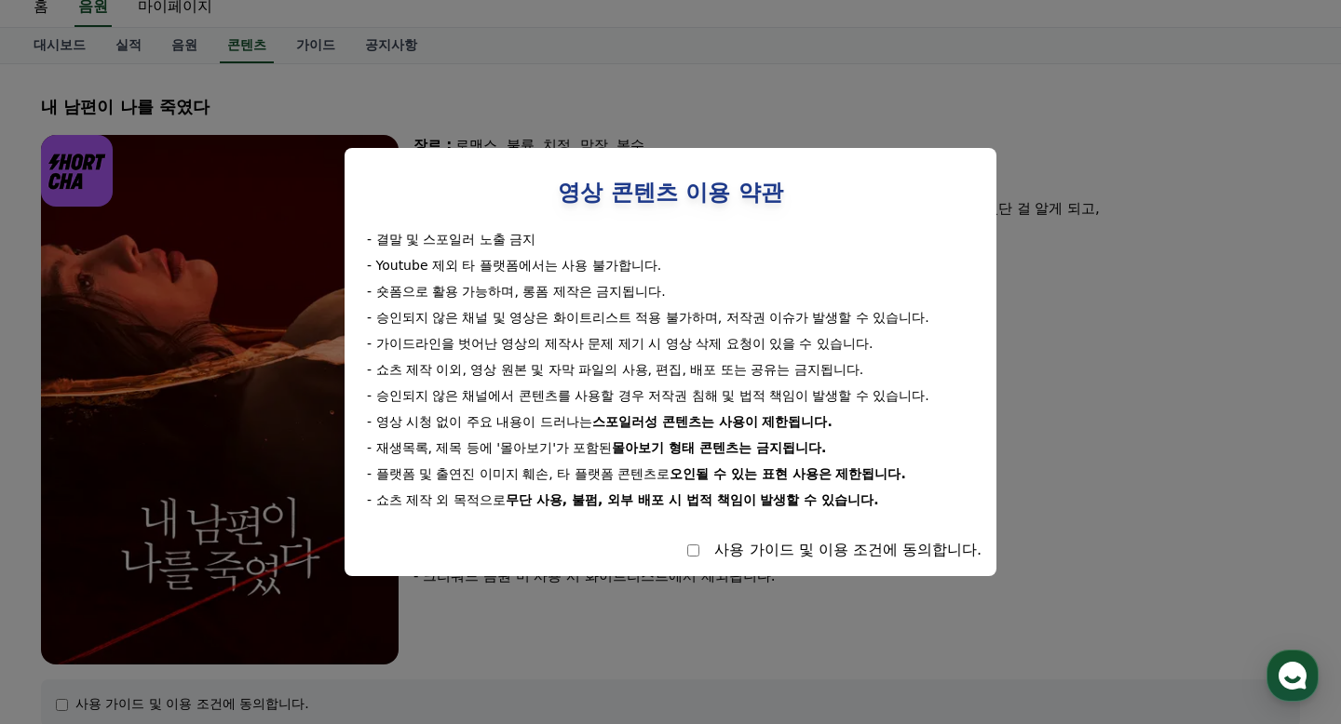
drag, startPoint x: 455, startPoint y: 291, endPoint x: 546, endPoint y: 301, distance: 90.8
click at [558, 294] on div "- 숏폼으로 활용 가능하며, 롱폼 제작은 금지됩니다." at bounding box center [670, 291] width 607 height 19
drag, startPoint x: 400, startPoint y: 316, endPoint x: 785, endPoint y: 331, distance: 384.8
click at [785, 331] on div "- 결말 및 스포일러 노출 금지 - Youtube 제외 타 플랫폼에서는 사용 불가합니다. - 숏폼으로 활용 가능하며, 롱폼 제작은 금지됩니다.…" at bounding box center [670, 369] width 622 height 279
drag, startPoint x: 410, startPoint y: 343, endPoint x: 790, endPoint y: 371, distance: 381.8
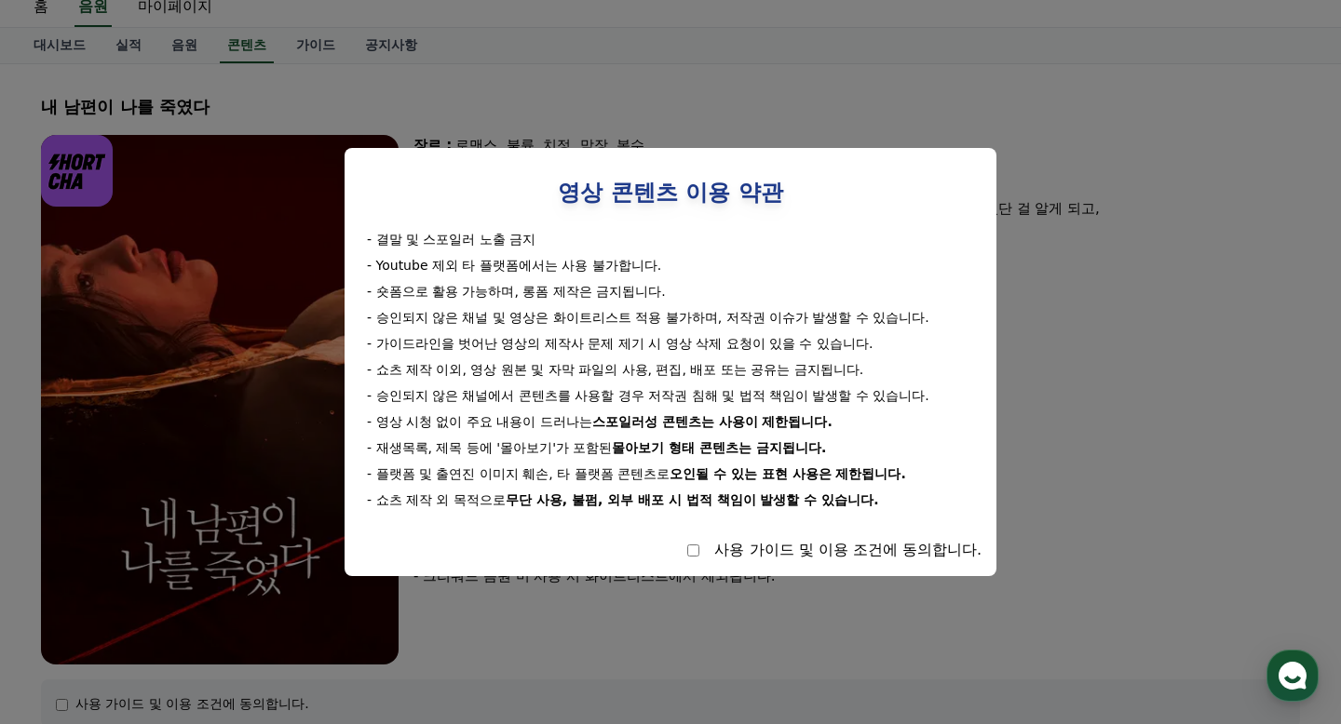
click at [790, 371] on div "- 결말 및 스포일러 노출 금지 - Youtube 제외 타 플랫폼에서는 사용 불가합니다. - 숏폼으로 활용 가능하며, 롱폼 제작은 금지됩니다.…" at bounding box center [670, 369] width 622 height 279
drag, startPoint x: 433, startPoint y: 398, endPoint x: 769, endPoint y: 416, distance: 336.6
click at [769, 416] on div "- 결말 및 스포일러 노출 금지 - Youtube 제외 타 플랫폼에서는 사용 불가합니다. - 숏폼으로 활용 가능하며, 롱폼 제작은 금지됩니다.…" at bounding box center [670, 369] width 622 height 279
drag, startPoint x: 419, startPoint y: 441, endPoint x: 798, endPoint y: 490, distance: 382.0
click at [796, 491] on div "- 결말 및 스포일러 노출 금지 - Youtube 제외 타 플랫폼에서는 사용 불가합니다. - 숏폼으로 활용 가능하며, 롱폼 제작은 금지됩니다.…" at bounding box center [670, 369] width 622 height 279
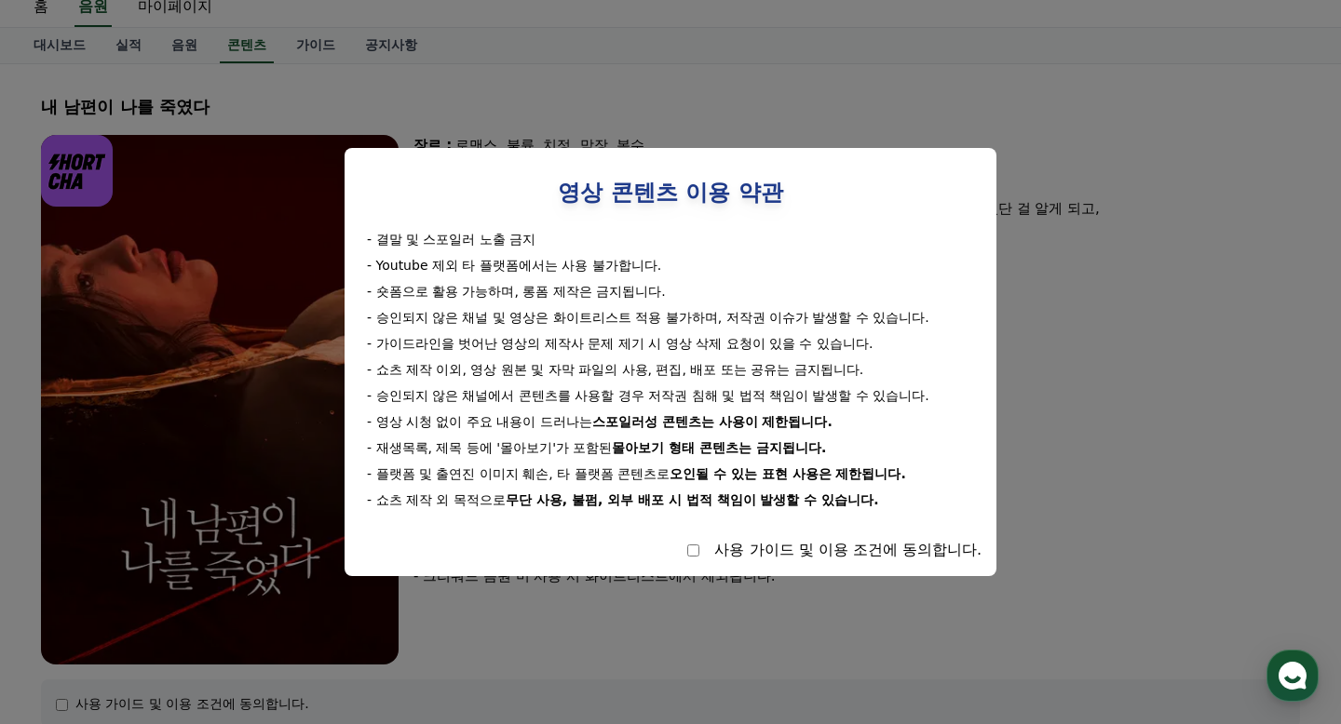
select select
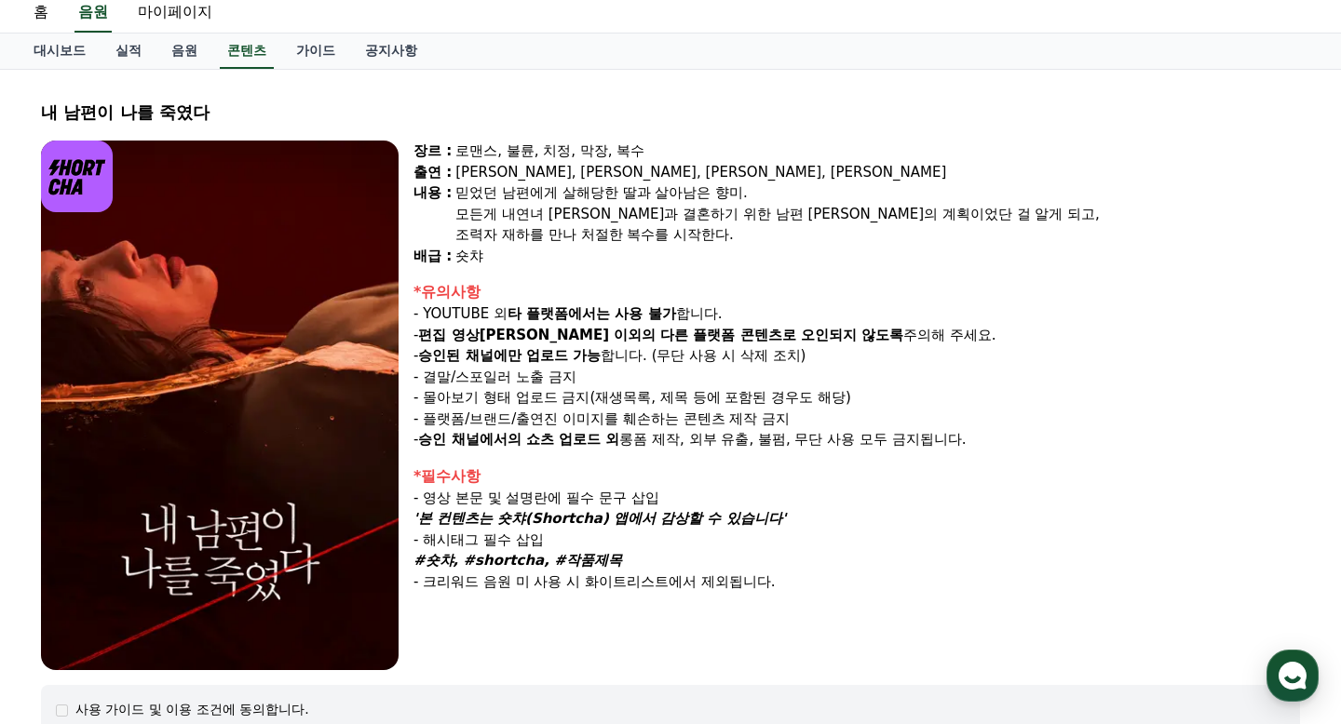
scroll to position [0, 0]
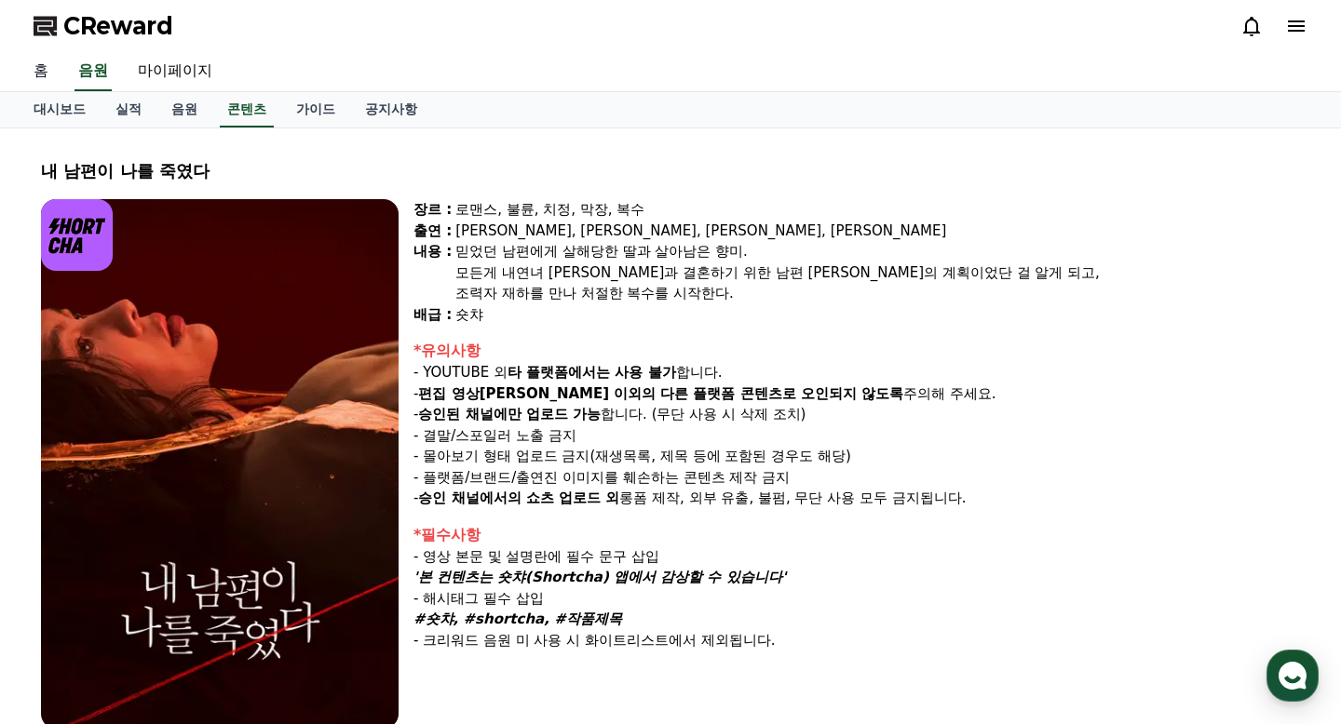
click at [37, 67] on link "홈" at bounding box center [41, 71] width 45 height 39
